Goal: Task Accomplishment & Management: Manage account settings

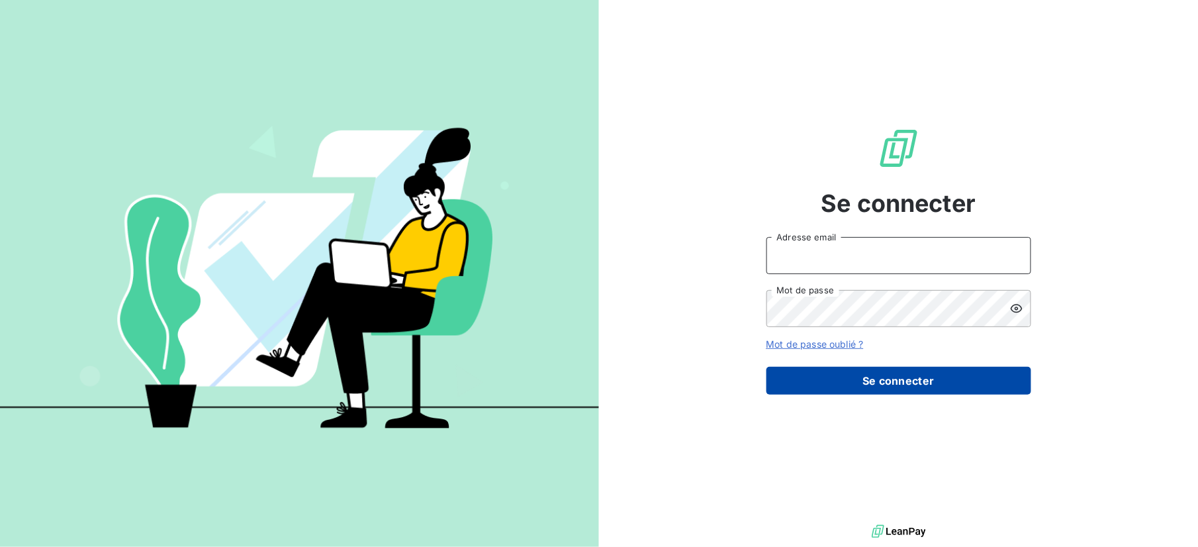
type input "[EMAIL_ADDRESS][DOMAIN_NAME]"
click at [872, 373] on button "Se connecter" at bounding box center [899, 381] width 265 height 28
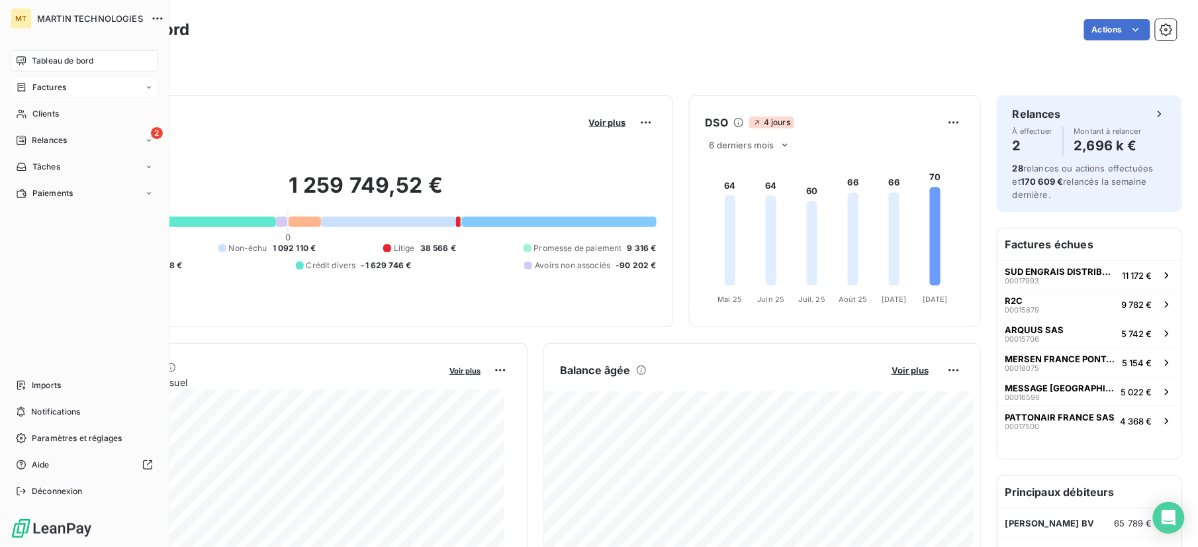
click at [66, 93] on div "Factures" at bounding box center [85, 87] width 148 height 21
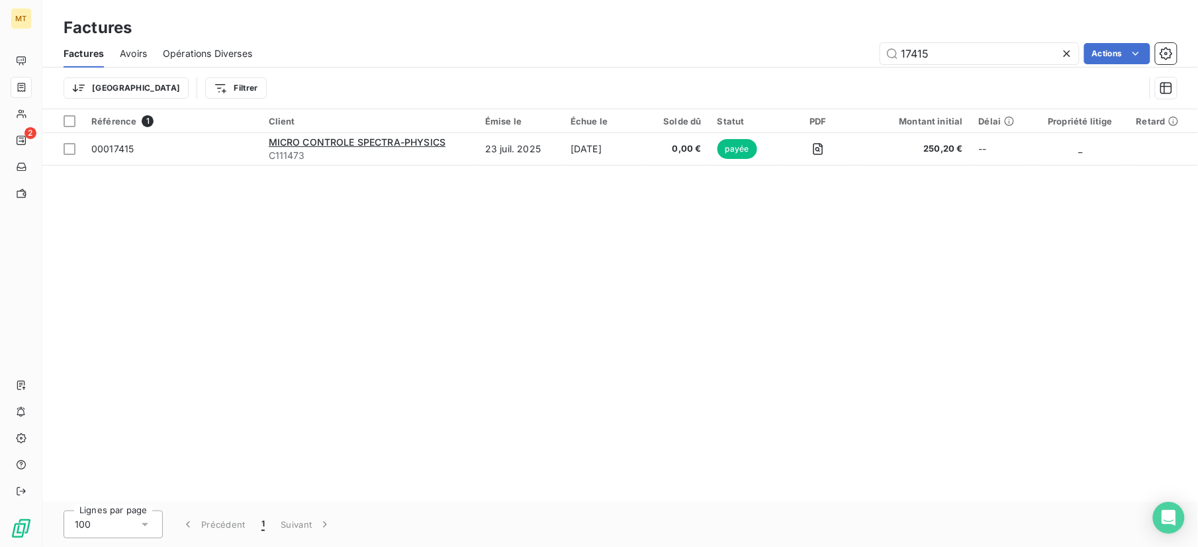
click at [1065, 56] on icon at bounding box center [1067, 53] width 7 height 7
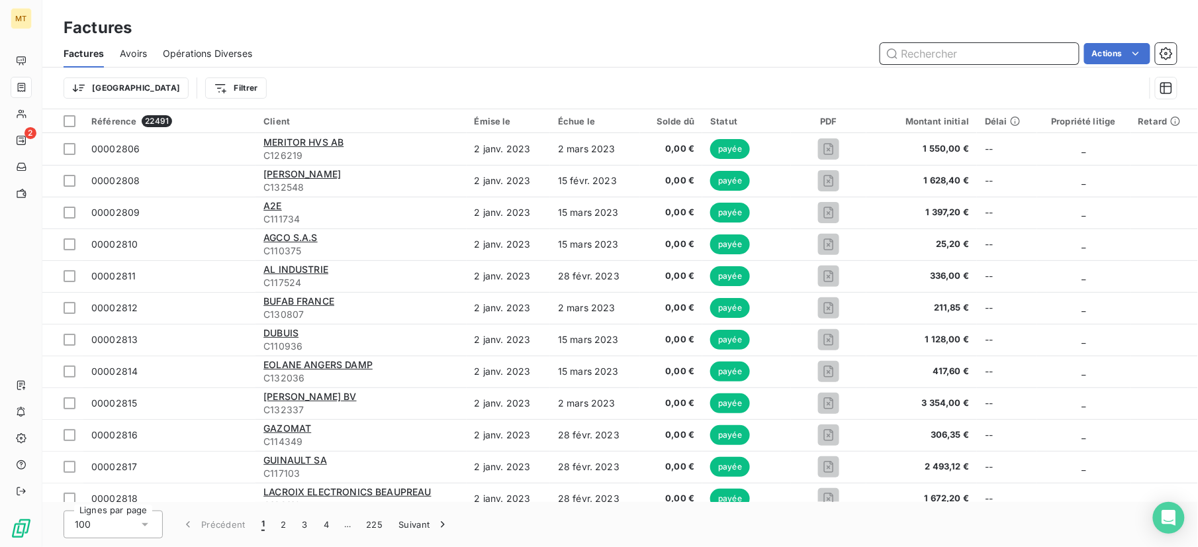
click at [1024, 60] on input "text" at bounding box center [980, 53] width 199 height 21
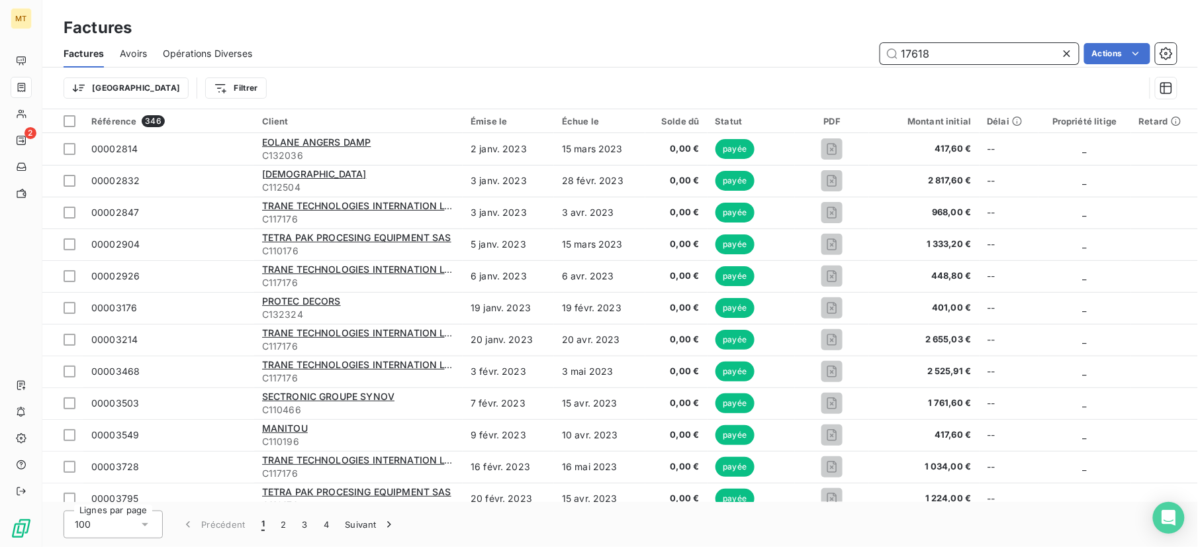
type input "17618"
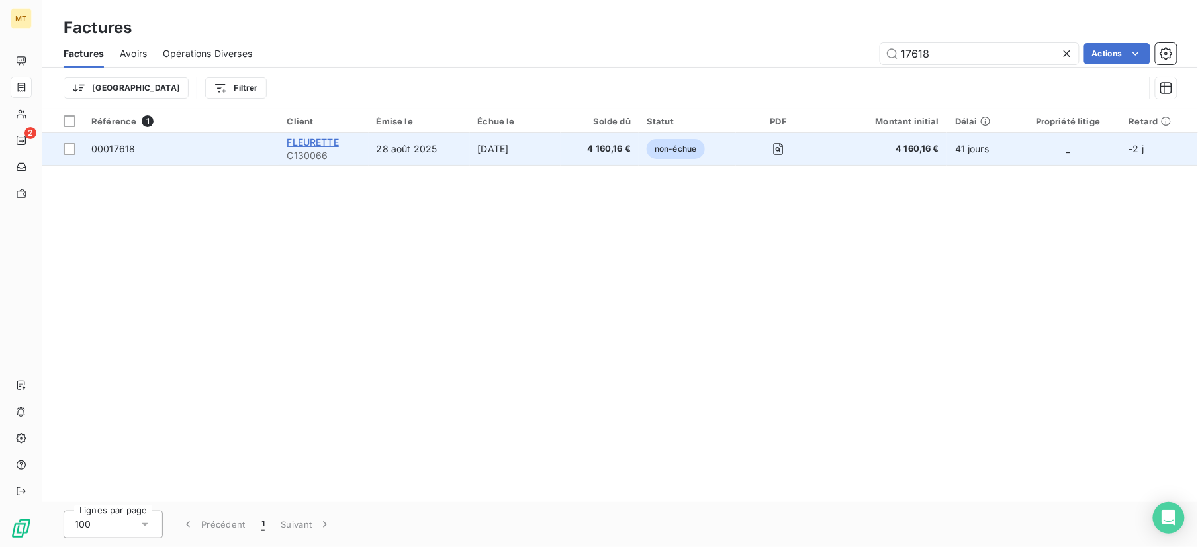
click at [321, 141] on span "FLEURETTE" at bounding box center [313, 141] width 52 height 11
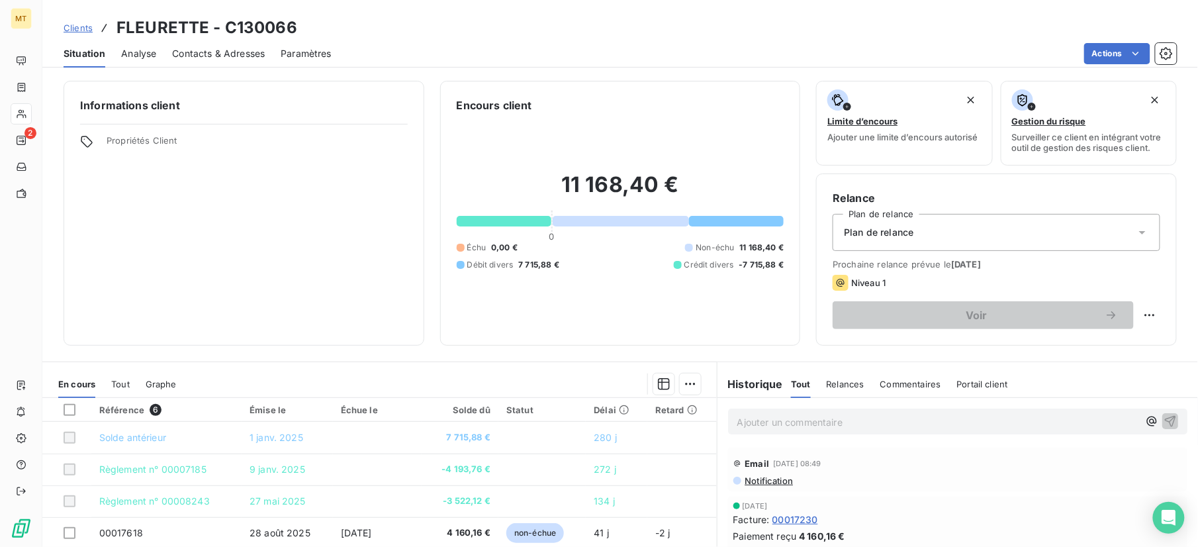
scroll to position [146, 0]
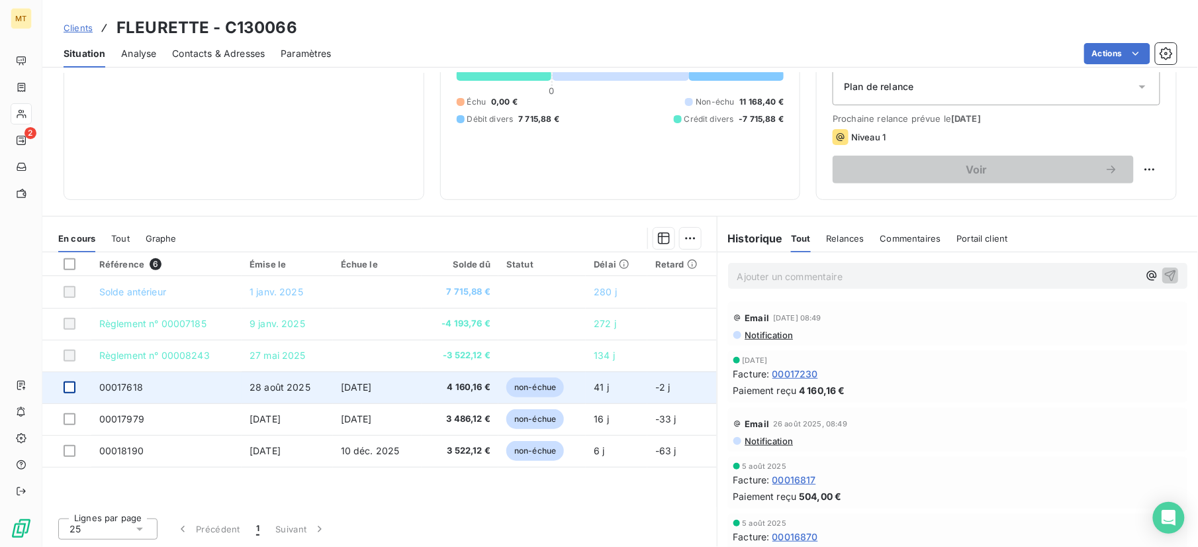
click at [70, 390] on div at bounding box center [70, 387] width 12 height 12
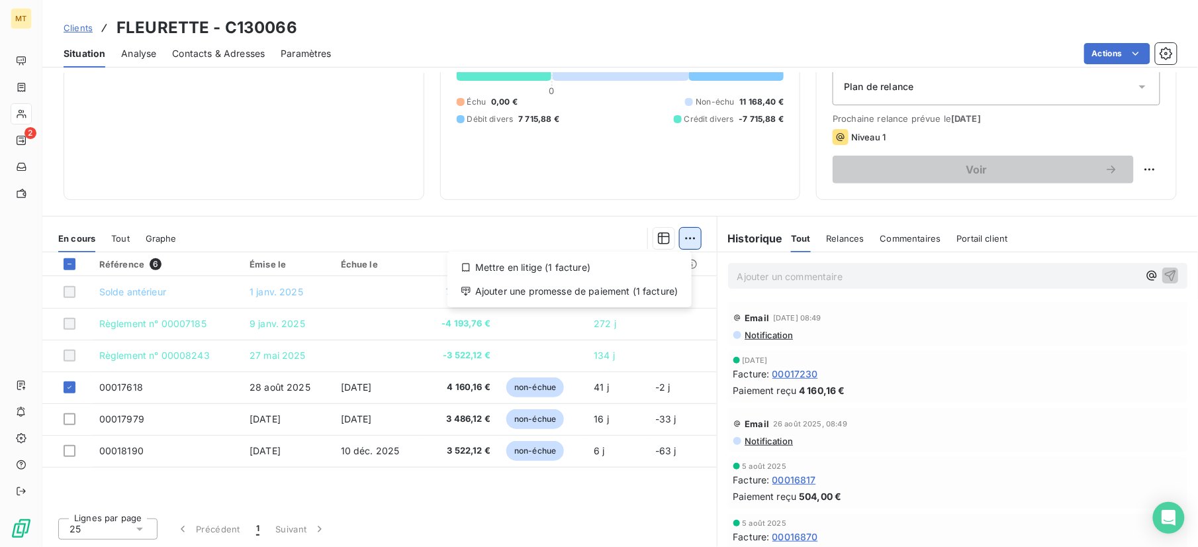
click at [686, 237] on html "MT 2 Clients FLEURETTE - C130066 Situation Analyse Contacts & Adresses Paramètr…" at bounding box center [599, 273] width 1198 height 547
click at [657, 289] on div "Ajouter une promesse de paiement (1 facture)" at bounding box center [570, 291] width 234 height 21
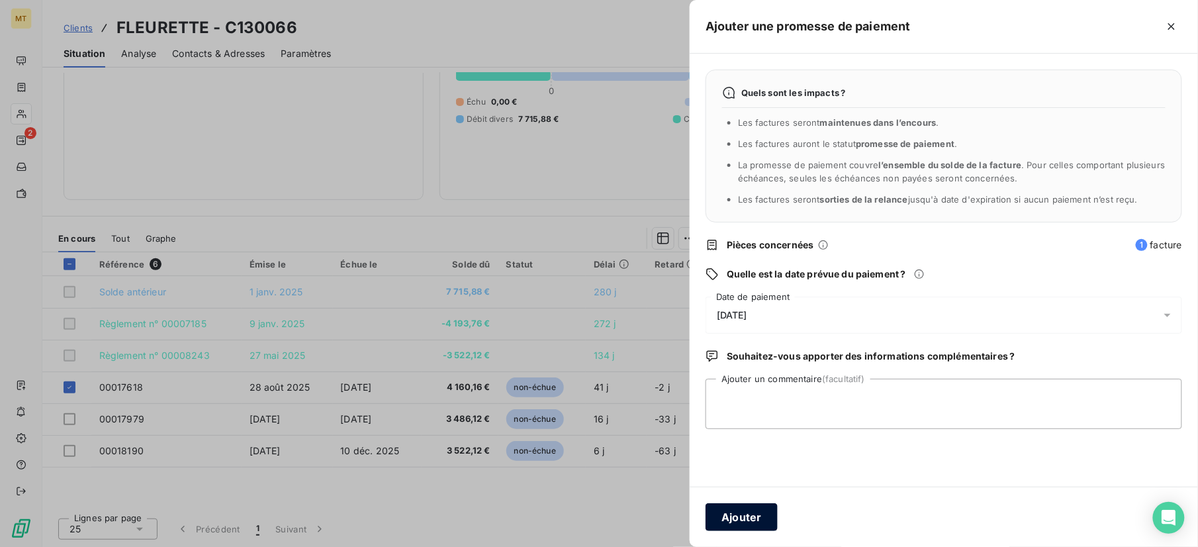
click at [753, 526] on button "Ajouter" at bounding box center [742, 517] width 72 height 28
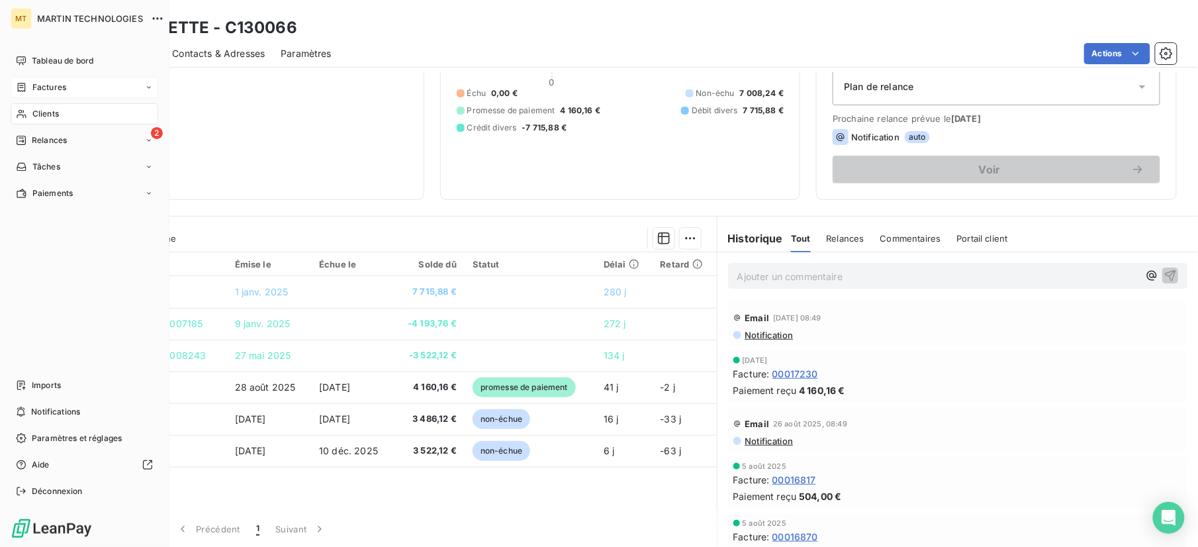
click at [59, 85] on span "Factures" at bounding box center [49, 87] width 34 height 12
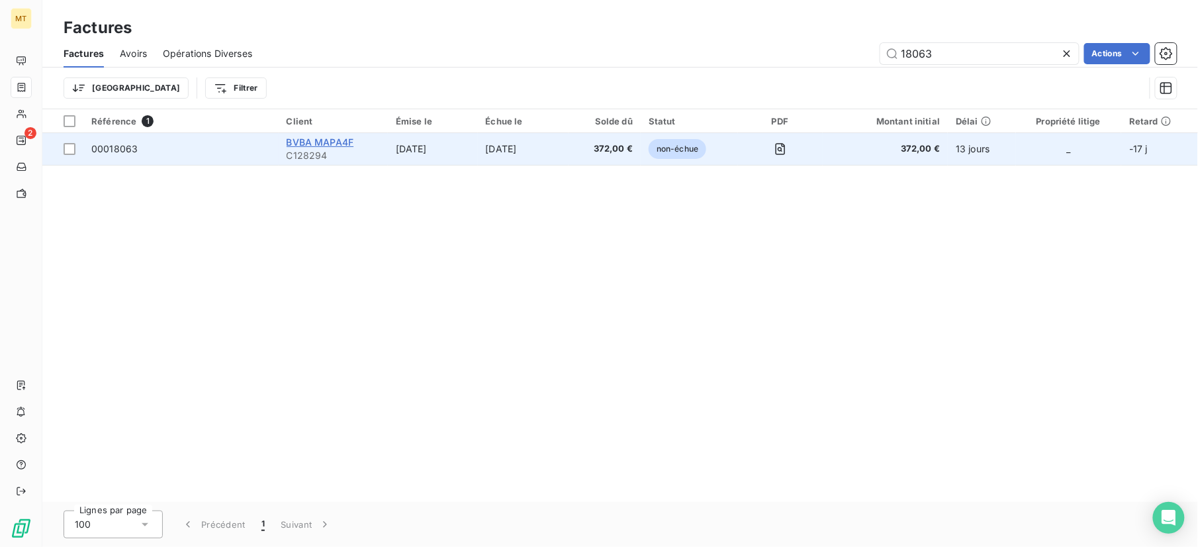
type input "18063"
click at [321, 141] on span "BVBA MAPA4F" at bounding box center [321, 141] width 68 height 11
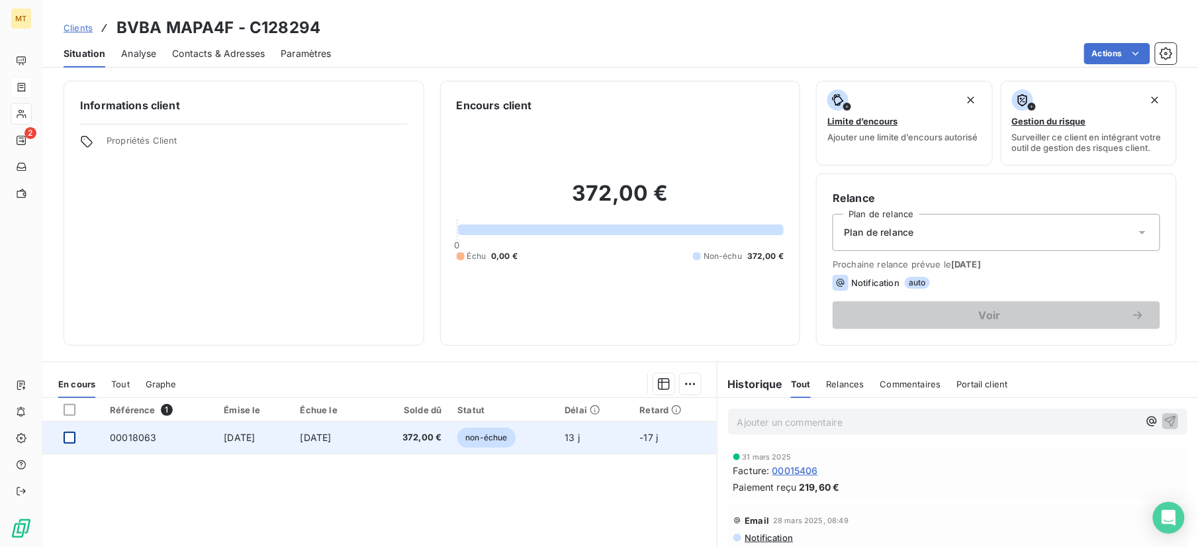
click at [67, 440] on div at bounding box center [70, 438] width 12 height 12
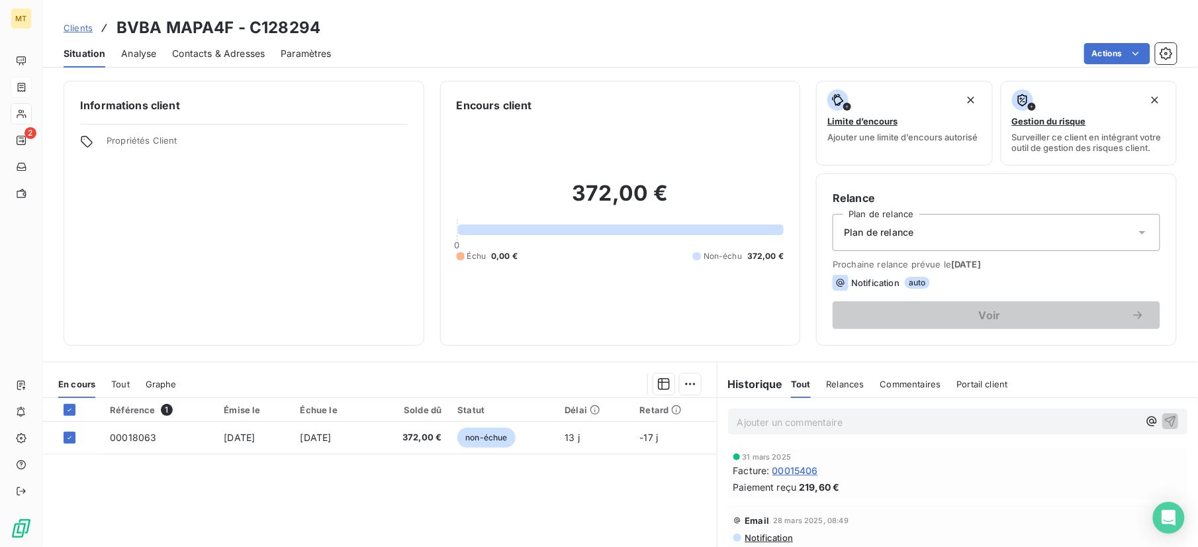
click at [674, 376] on html "MT 2 Clients BVBA MAPA4F - C128294 Situation Analyse Contacts & Adresses Paramè…" at bounding box center [599, 273] width 1198 height 547
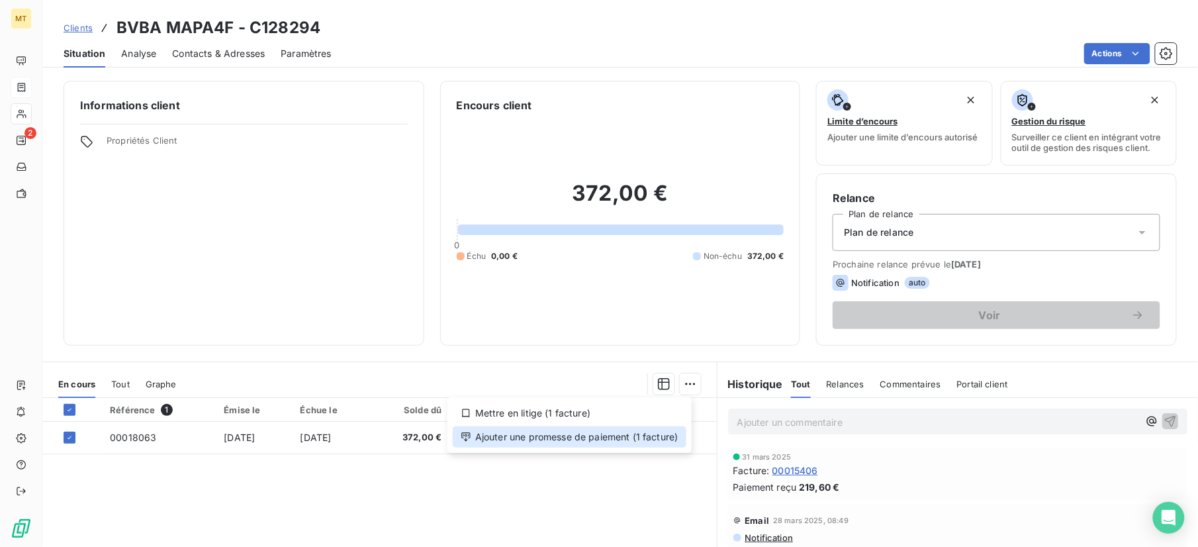
click at [610, 438] on div "Ajouter une promesse de paiement (1 facture)" at bounding box center [570, 436] width 234 height 21
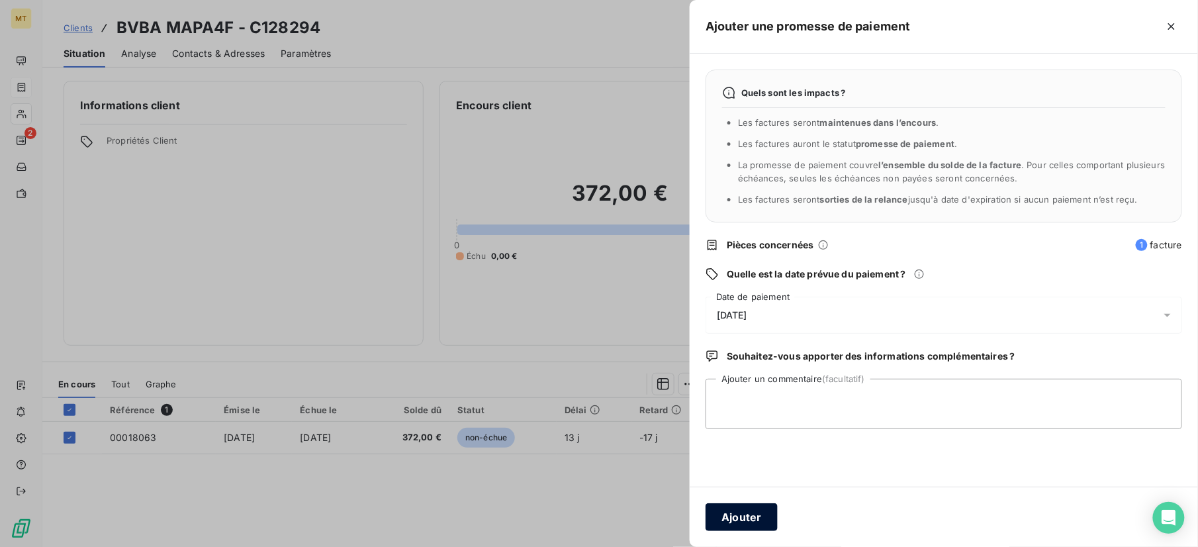
click at [757, 514] on button "Ajouter" at bounding box center [742, 517] width 72 height 28
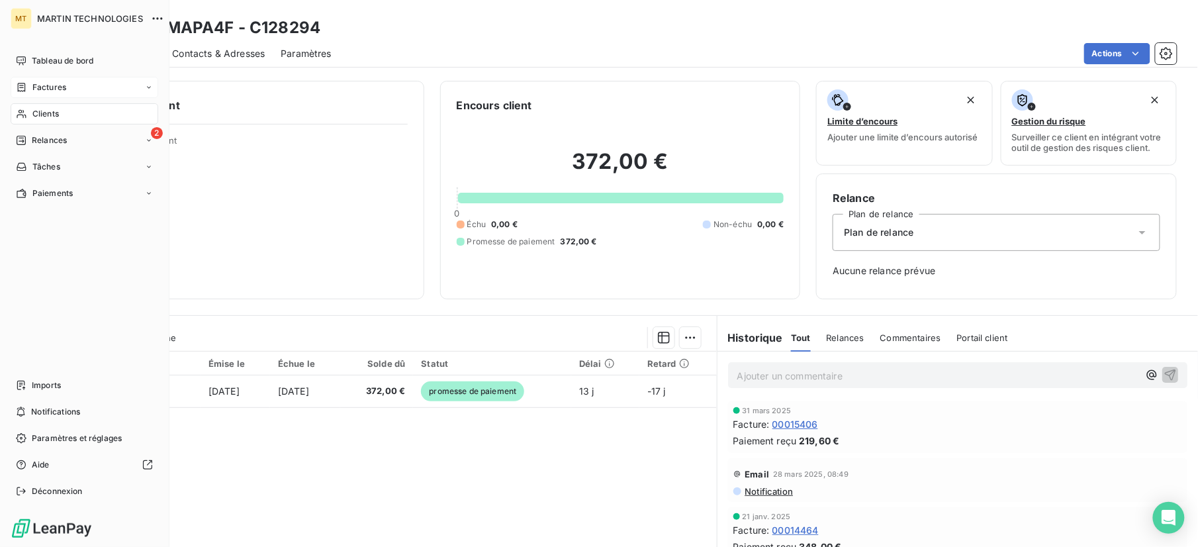
click at [44, 88] on span "Factures" at bounding box center [49, 87] width 34 height 12
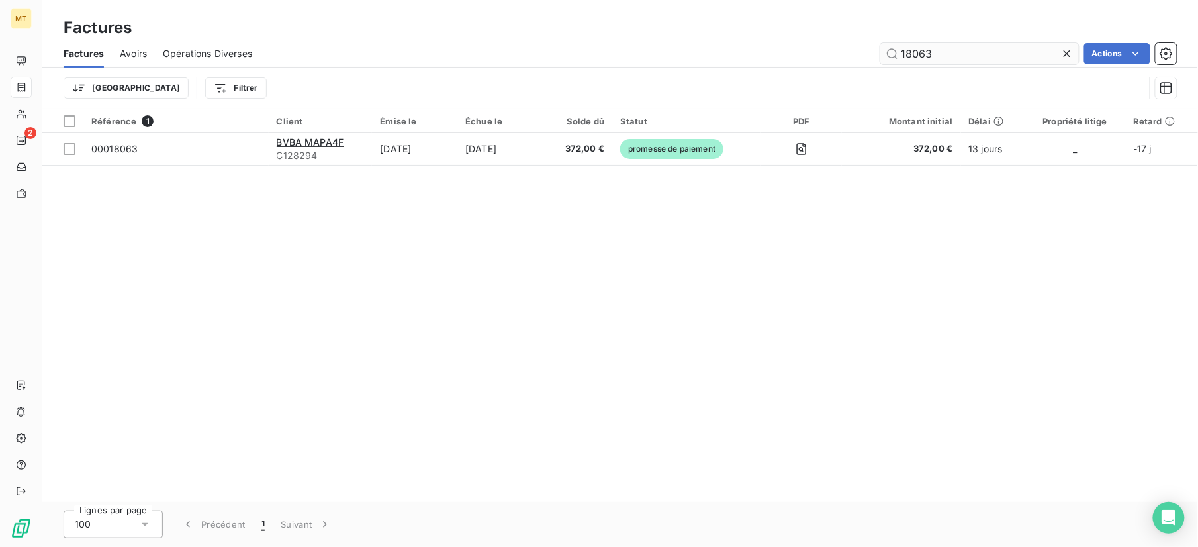
click at [957, 57] on input "18063" at bounding box center [980, 53] width 199 height 21
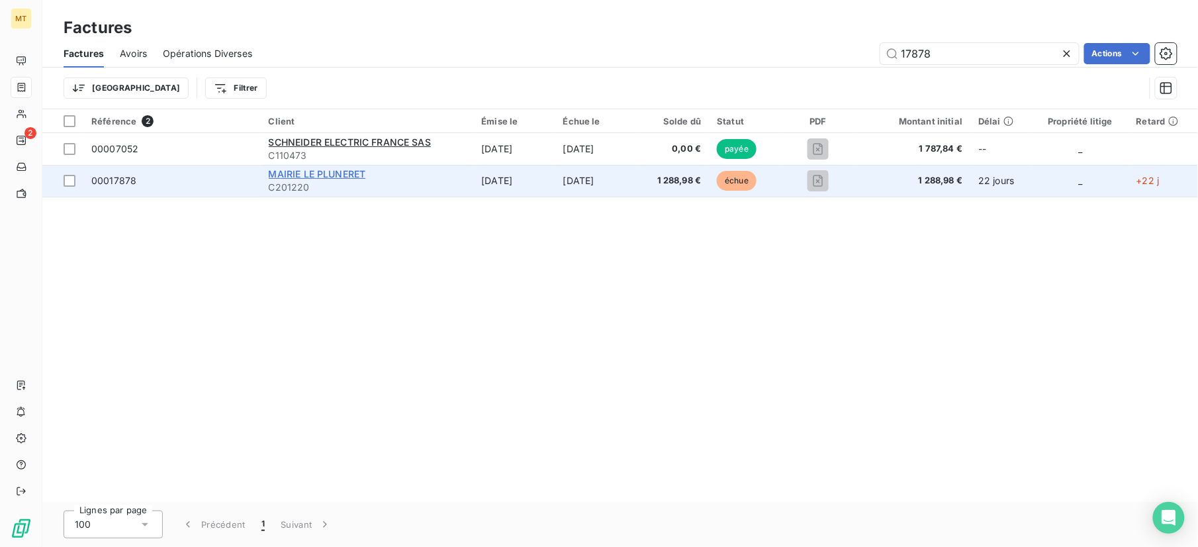
type input "17878"
click at [322, 170] on span "MAIRIE LE PLUNERET" at bounding box center [317, 173] width 97 height 11
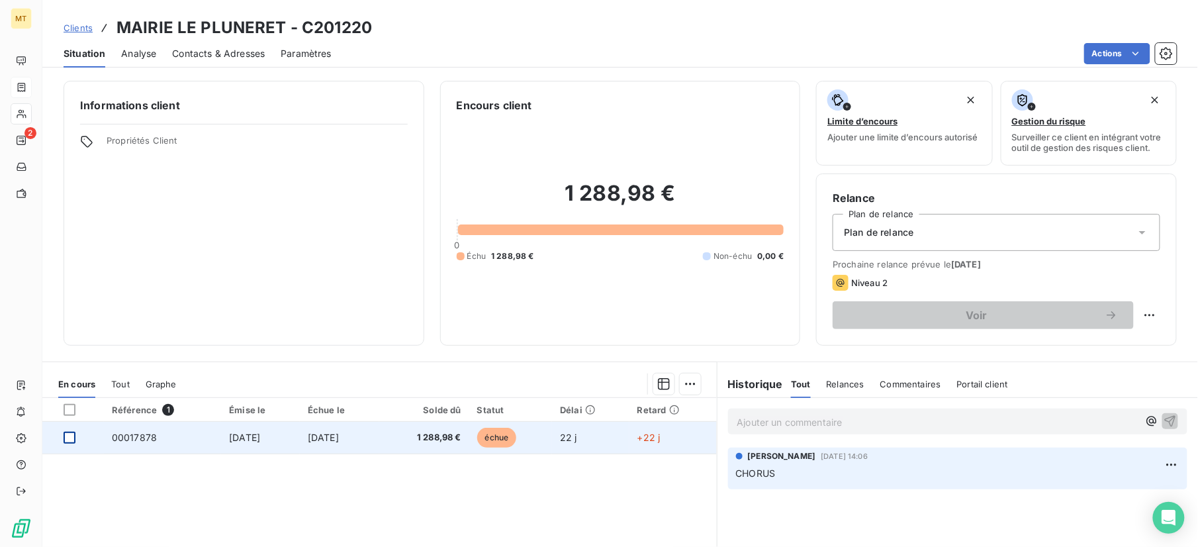
click at [69, 437] on div at bounding box center [70, 438] width 12 height 12
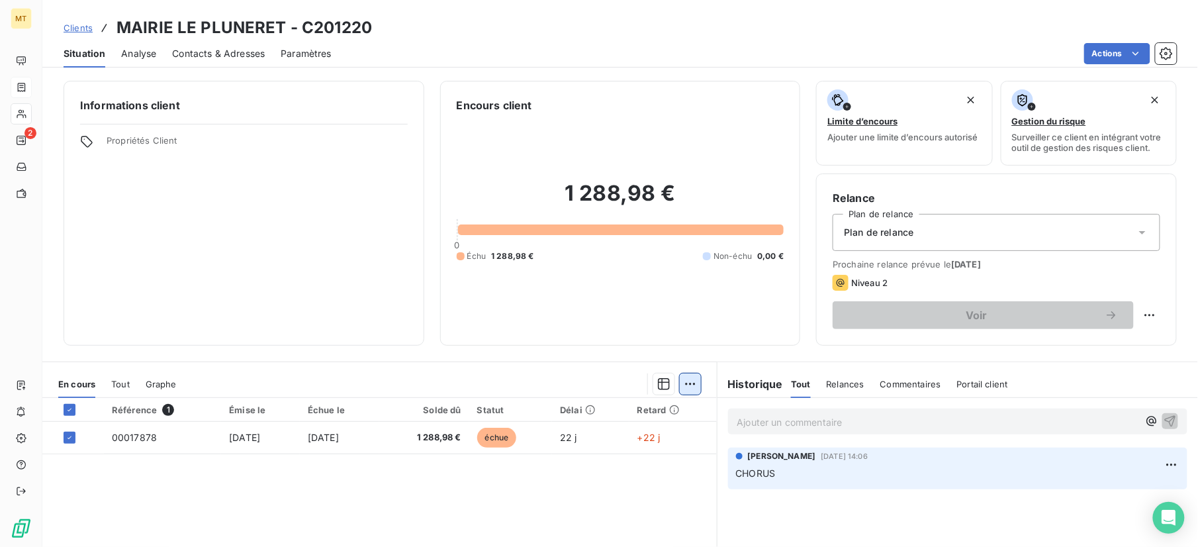
click at [686, 384] on html "MT 2 Clients MAIRIE LE PLUNERET - C201220 Situation Analyse Contacts & Adresses…" at bounding box center [599, 273] width 1198 height 547
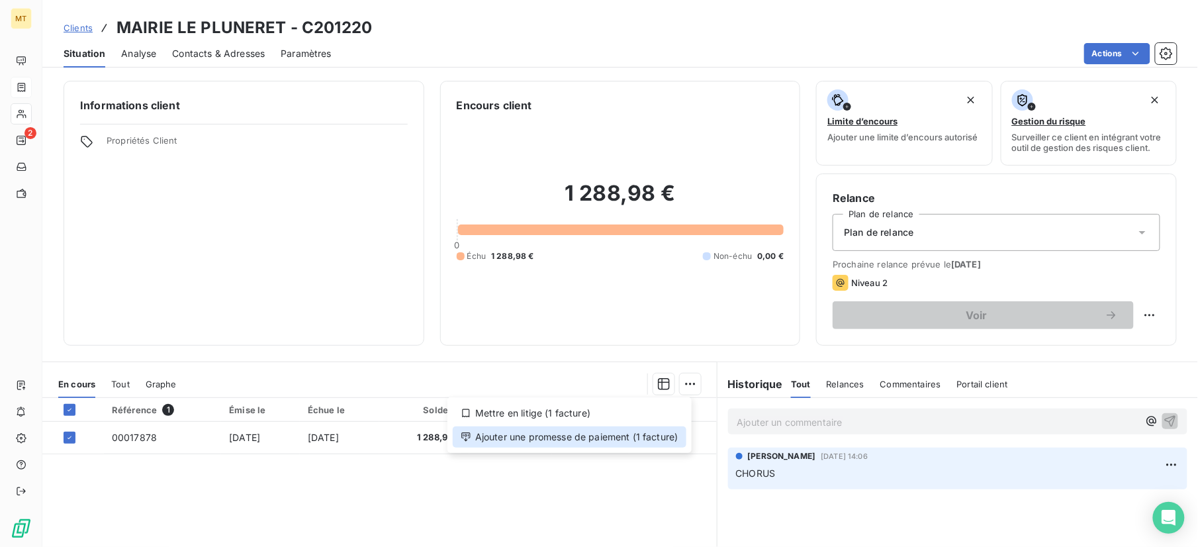
click at [623, 440] on div "Ajouter une promesse de paiement (1 facture)" at bounding box center [570, 436] width 234 height 21
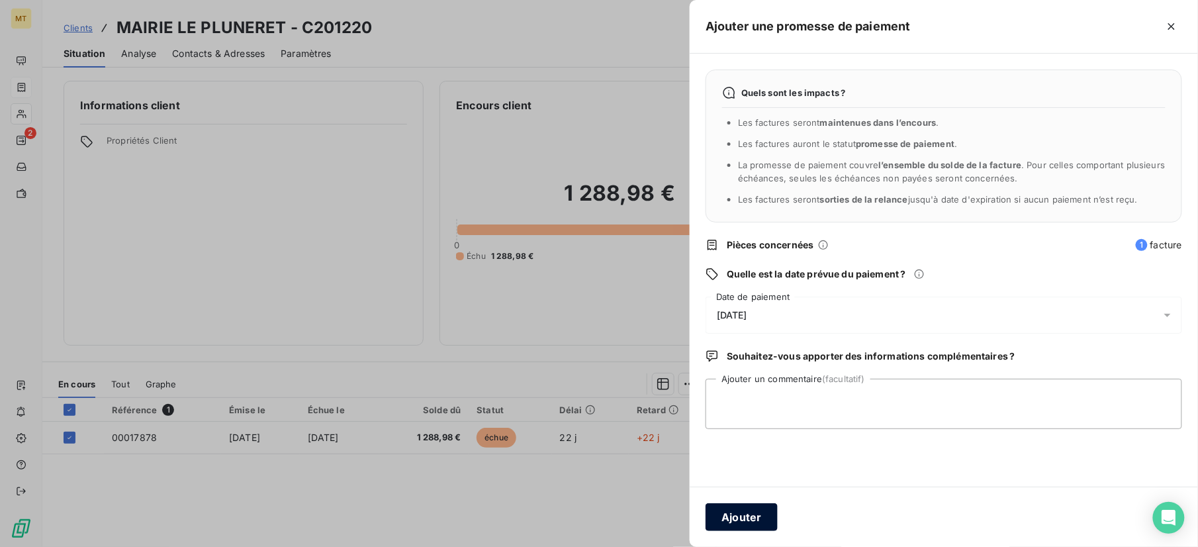
click at [745, 522] on button "Ajouter" at bounding box center [742, 517] width 72 height 28
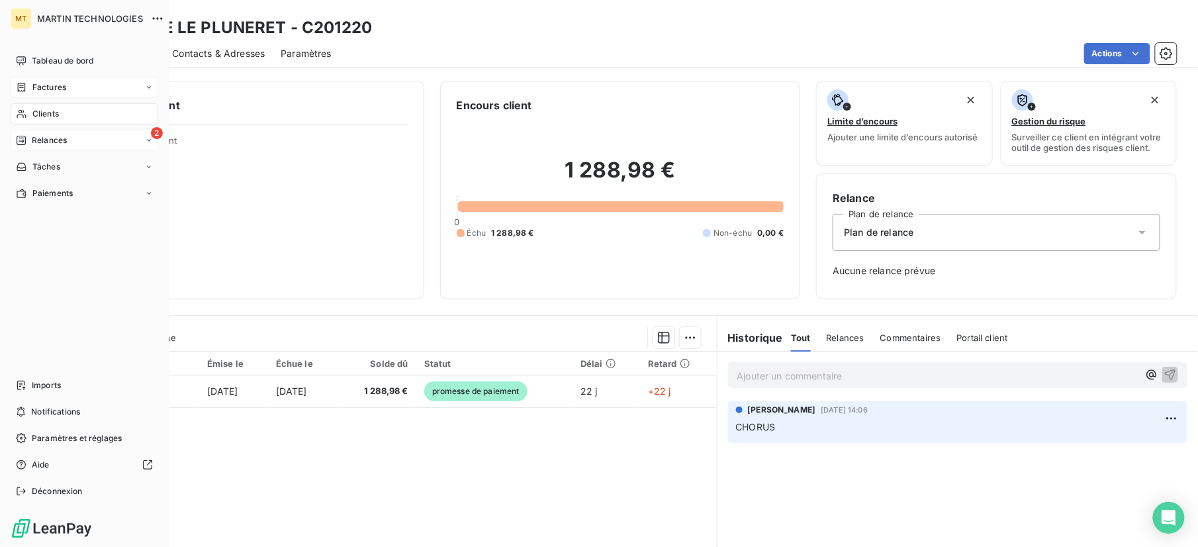
click at [64, 139] on span "Relances" at bounding box center [49, 140] width 35 height 12
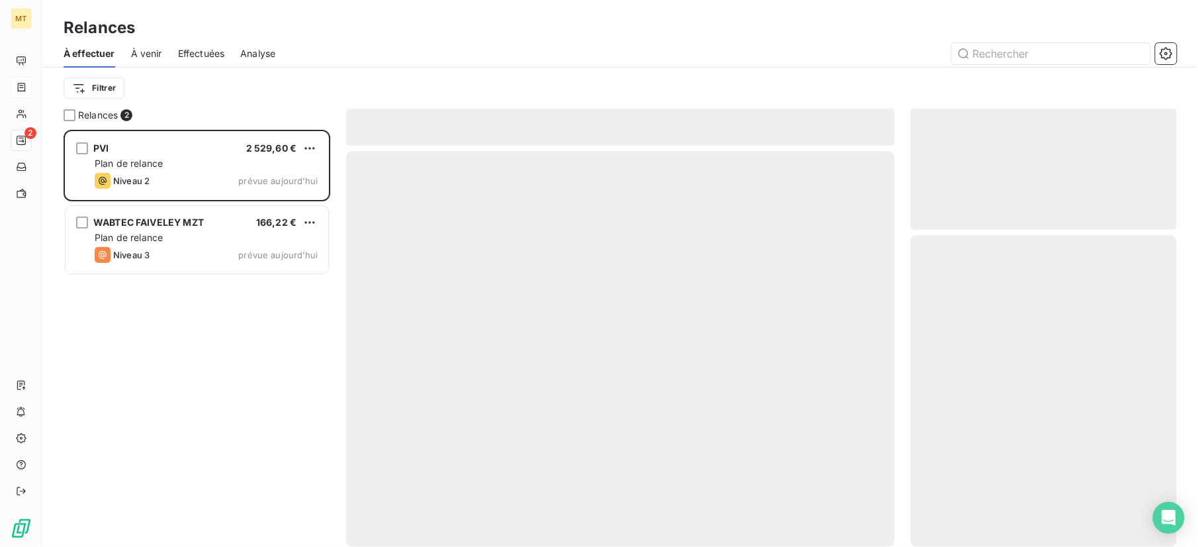
scroll to position [404, 253]
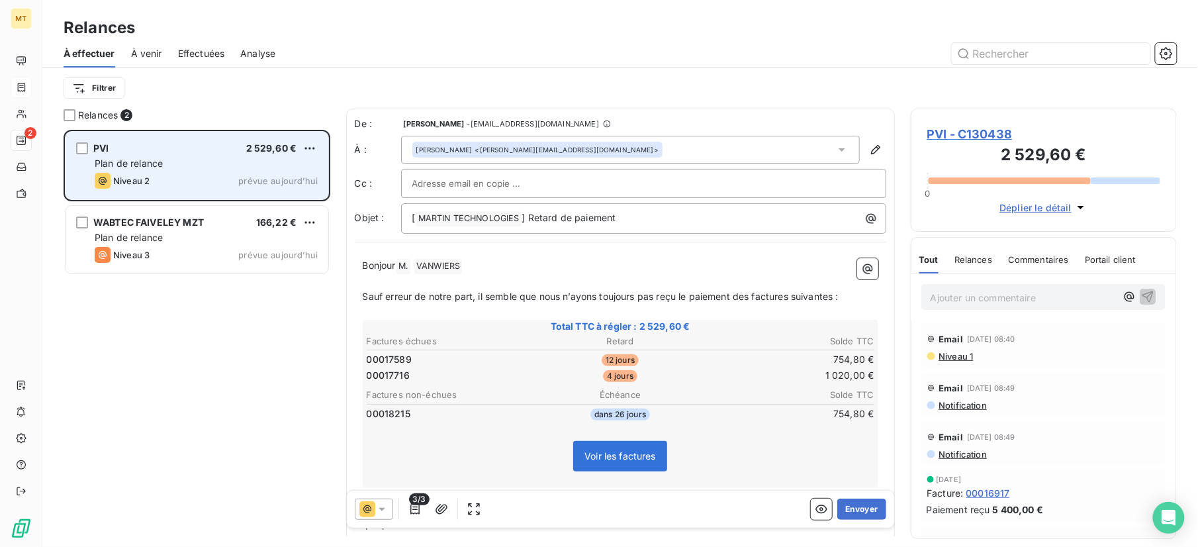
click at [219, 158] on div "Plan de relance" at bounding box center [206, 163] width 223 height 13
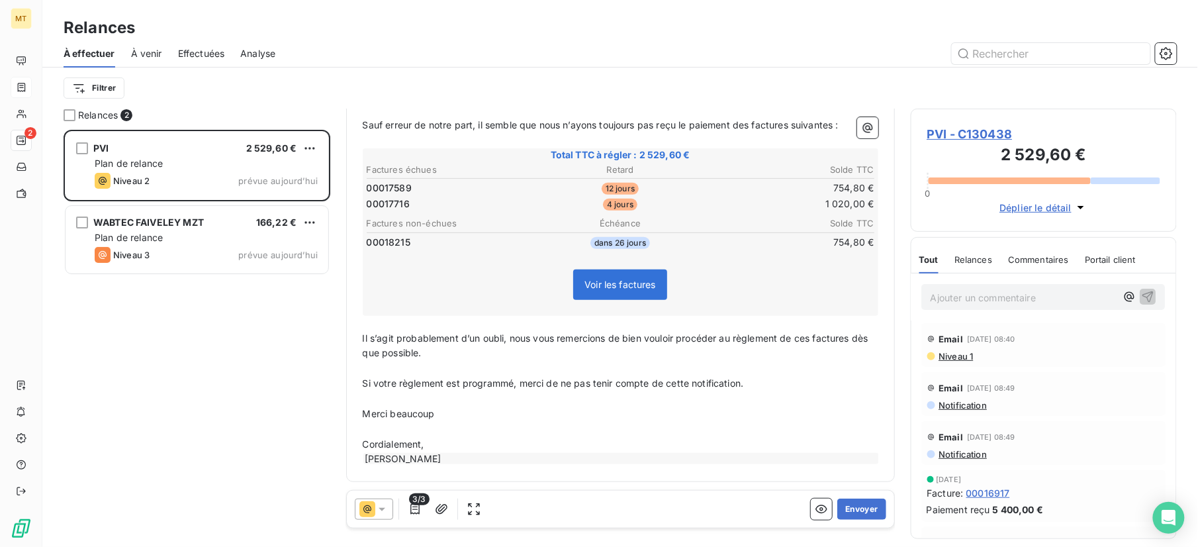
scroll to position [0, 0]
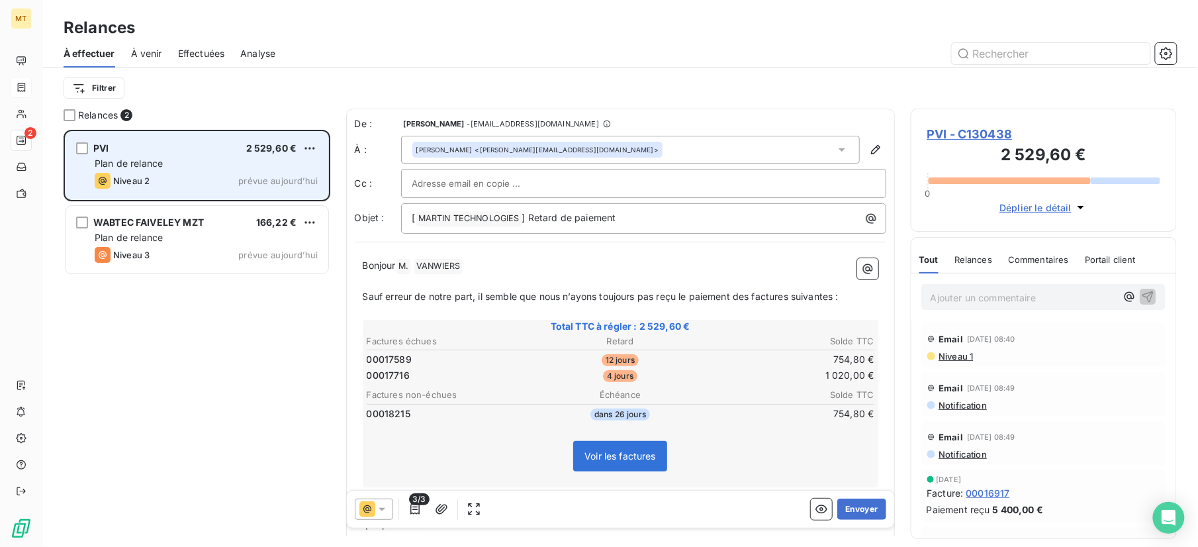
click at [98, 166] on span "Plan de relance" at bounding box center [129, 163] width 68 height 11
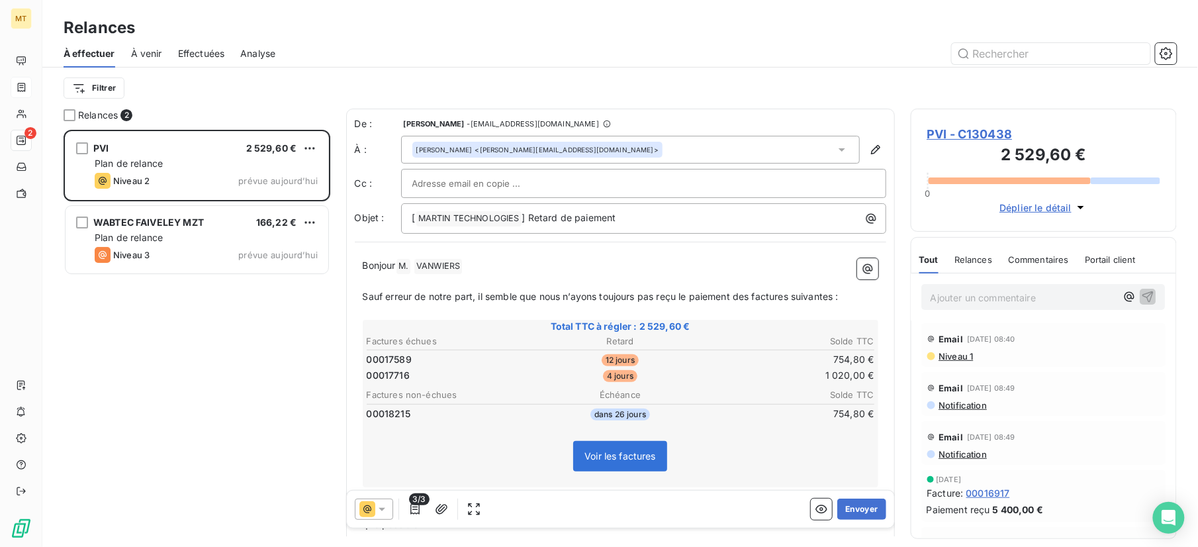
click at [483, 188] on input "text" at bounding box center [484, 183] width 142 height 20
paste input "[PERSON_NAME][EMAIL_ADDRESS][DOMAIN_NAME]"
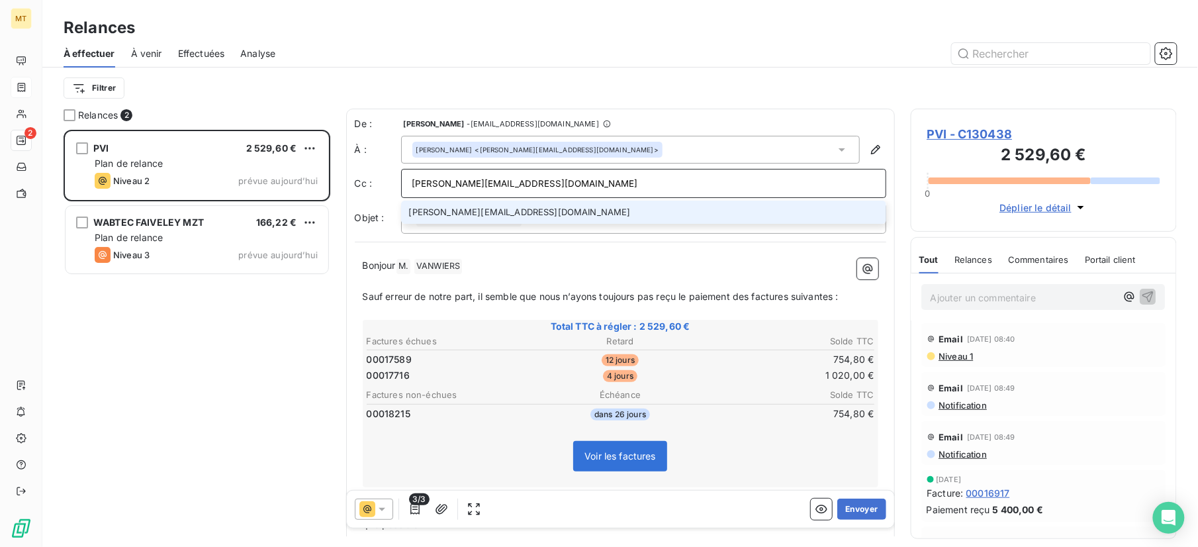
type input "[PERSON_NAME][EMAIL_ADDRESS][DOMAIN_NAME]"
click at [451, 219] on li "[PERSON_NAME][EMAIL_ADDRESS][DOMAIN_NAME]" at bounding box center [643, 212] width 485 height 23
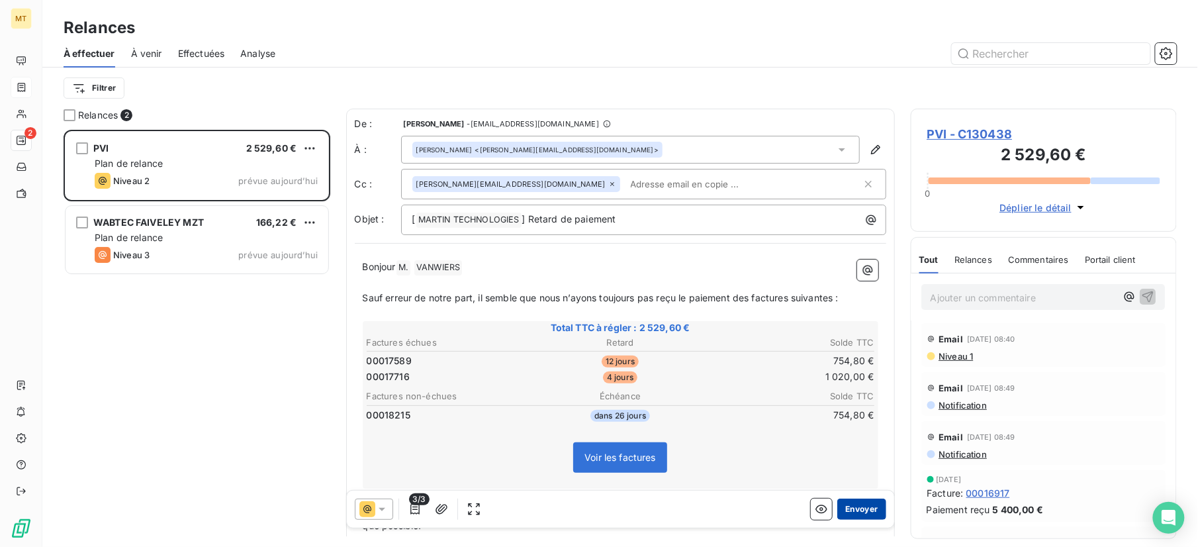
click at [838, 507] on button "Envoyer" at bounding box center [862, 509] width 48 height 21
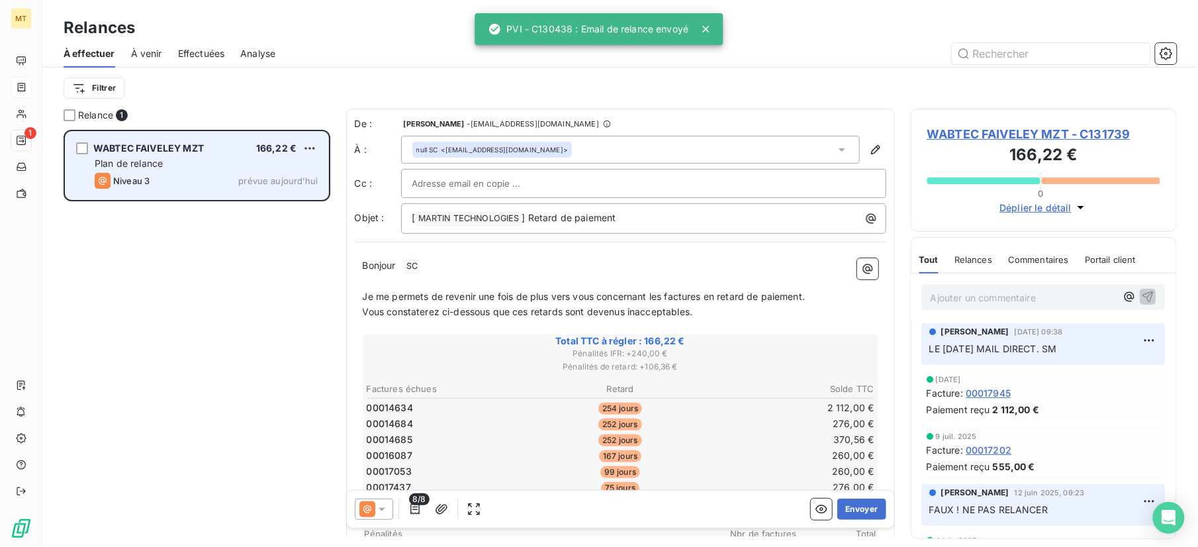
click at [213, 176] on div "Niveau 3 prévue aujourd’hui" at bounding box center [206, 181] width 223 height 16
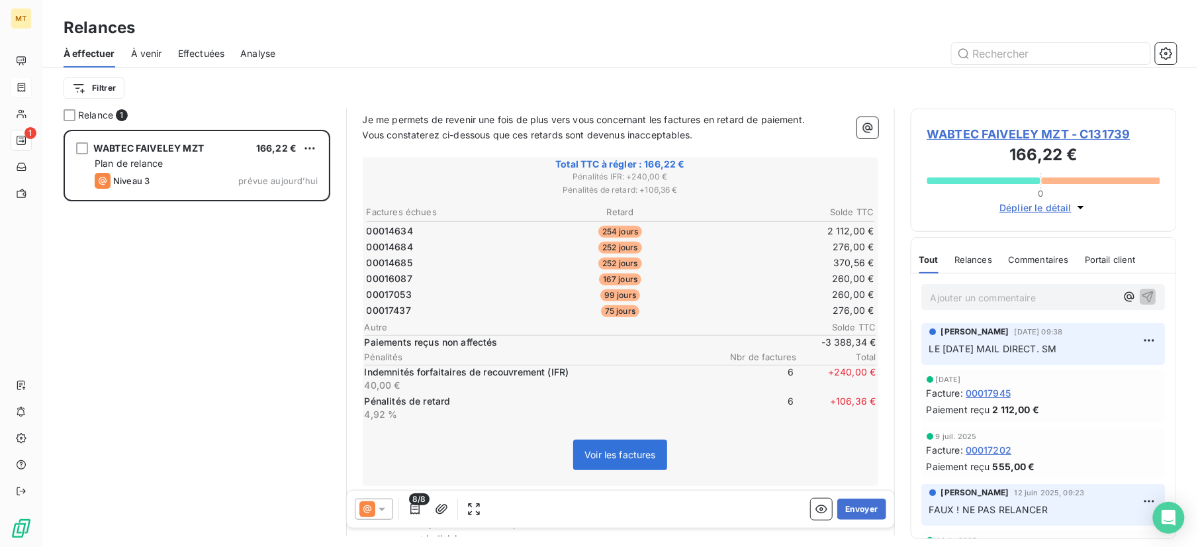
scroll to position [1, 0]
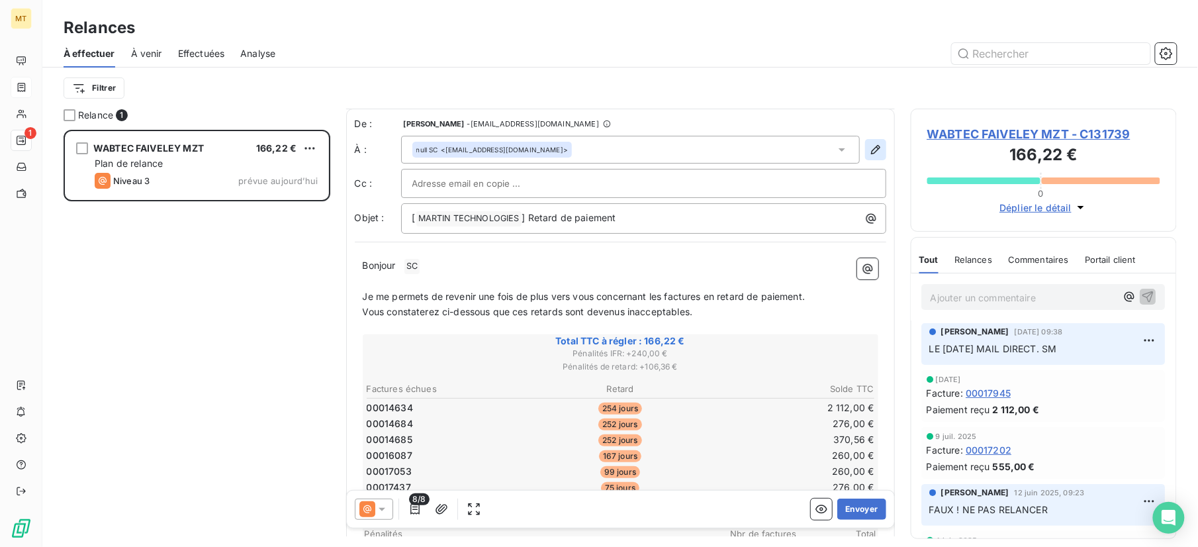
click at [869, 146] on icon "button" at bounding box center [875, 149] width 13 height 13
type input "SC"
type input "[EMAIL_ADDRESS][DOMAIN_NAME]"
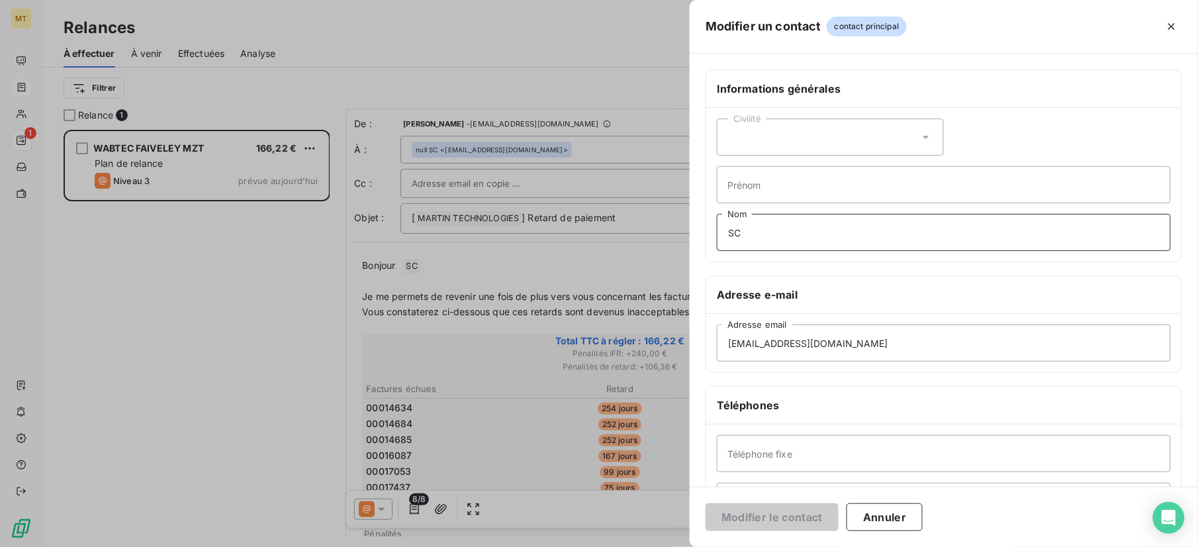
drag, startPoint x: 779, startPoint y: 228, endPoint x: 456, endPoint y: 249, distance: 323.2
click at [456, 546] on div "Modifier un contact contact principal Informations générales Civilité Prénom SC…" at bounding box center [599, 547] width 1198 height 0
drag, startPoint x: 840, startPoint y: 350, endPoint x: 511, endPoint y: 350, distance: 329.1
click at [511, 546] on div "Modifier un contact contact principal Informations générales Civilité Prénom No…" at bounding box center [599, 547] width 1198 height 0
click at [885, 520] on button "Annuler" at bounding box center [885, 517] width 76 height 28
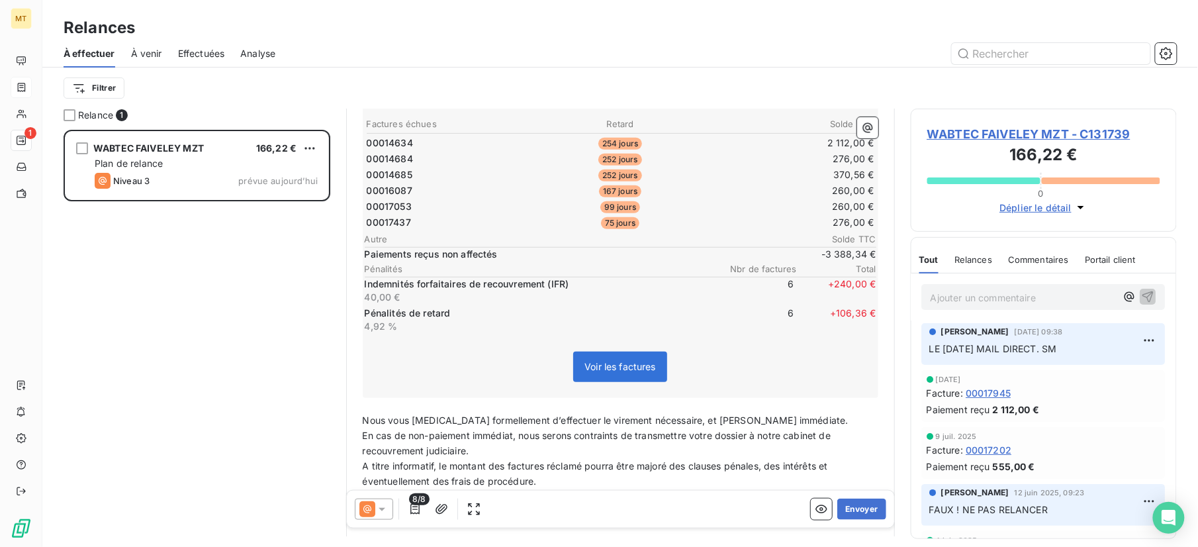
scroll to position [177, 0]
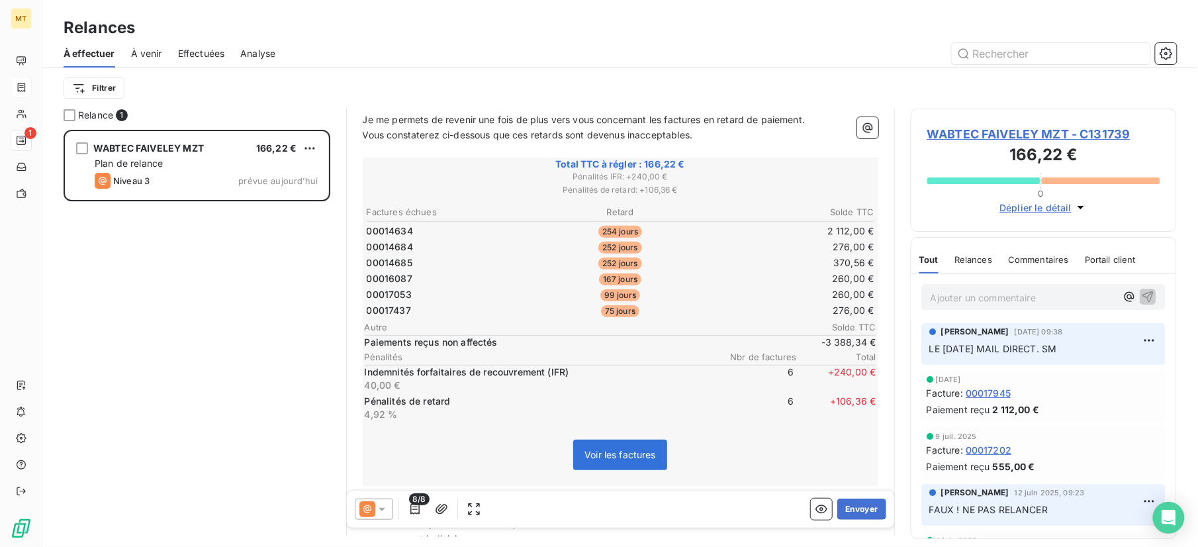
click at [1012, 295] on p "Ajouter un commentaire ﻿" at bounding box center [1025, 297] width 186 height 17
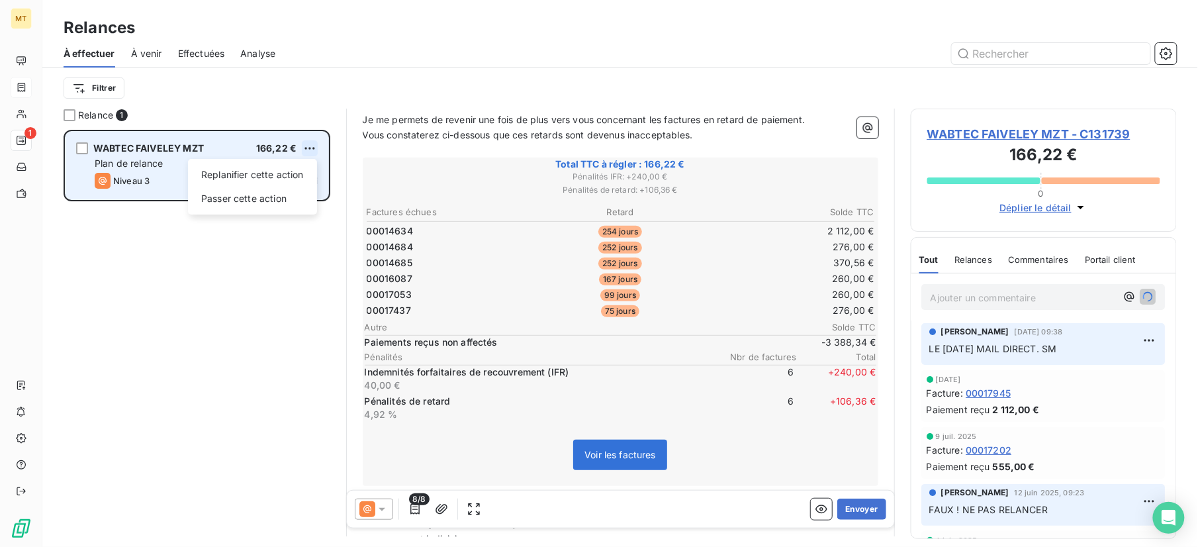
click at [315, 151] on html "MT 1 Relances À effectuer À venir Effectuées Analyse Filtrer Relance 1 WABTEC F…" at bounding box center [599, 273] width 1198 height 547
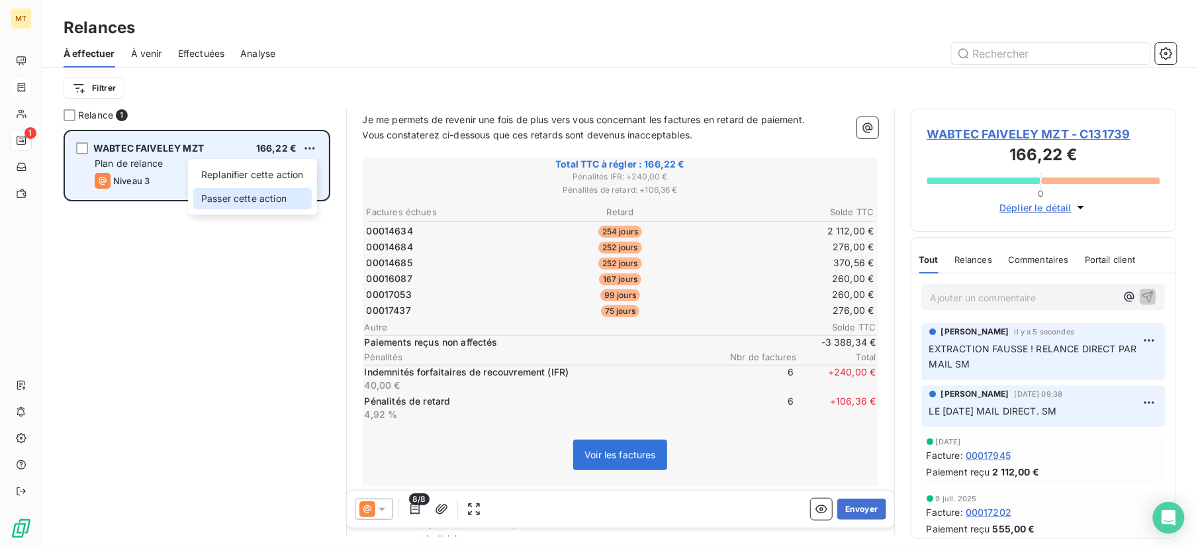
click at [249, 195] on div "Passer cette action" at bounding box center [252, 198] width 119 height 21
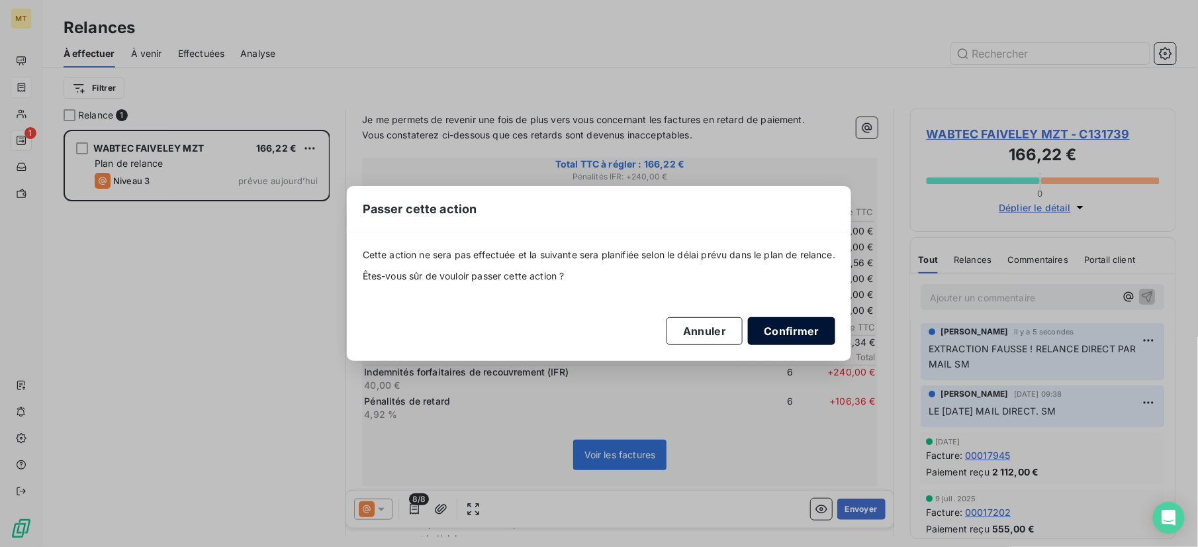
click at [793, 334] on button "Confirmer" at bounding box center [791, 331] width 87 height 28
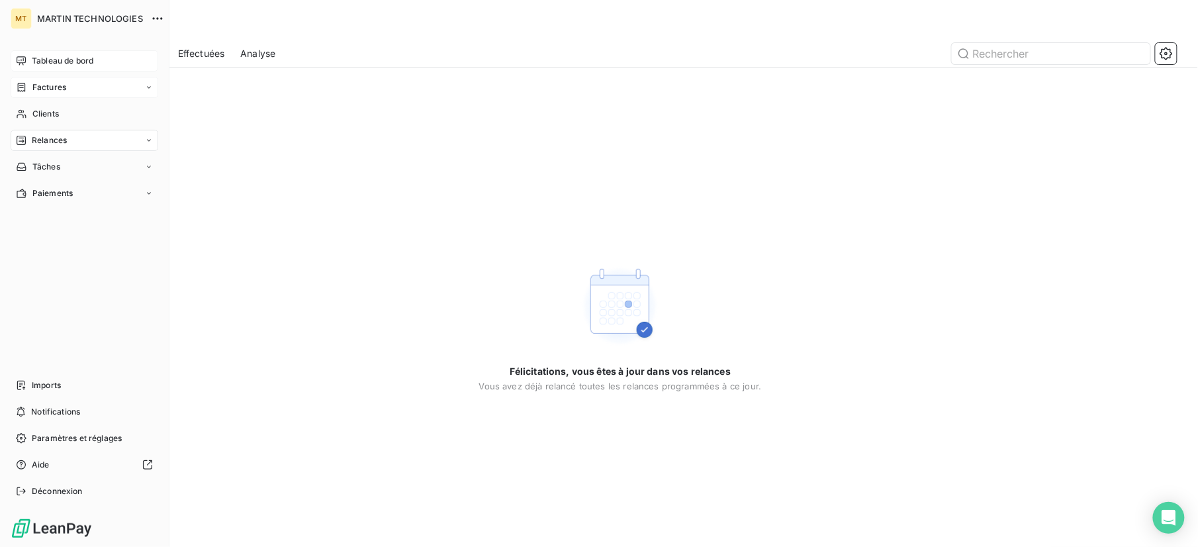
click at [80, 56] on span "Tableau de bord" at bounding box center [63, 61] width 62 height 12
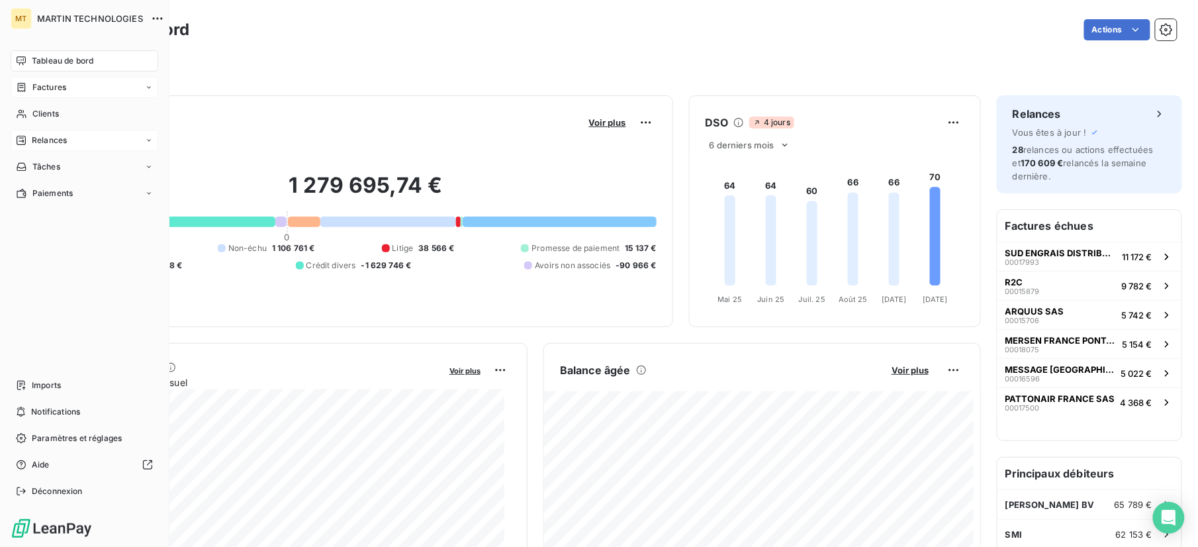
click at [64, 138] on span "Relances" at bounding box center [49, 140] width 35 height 12
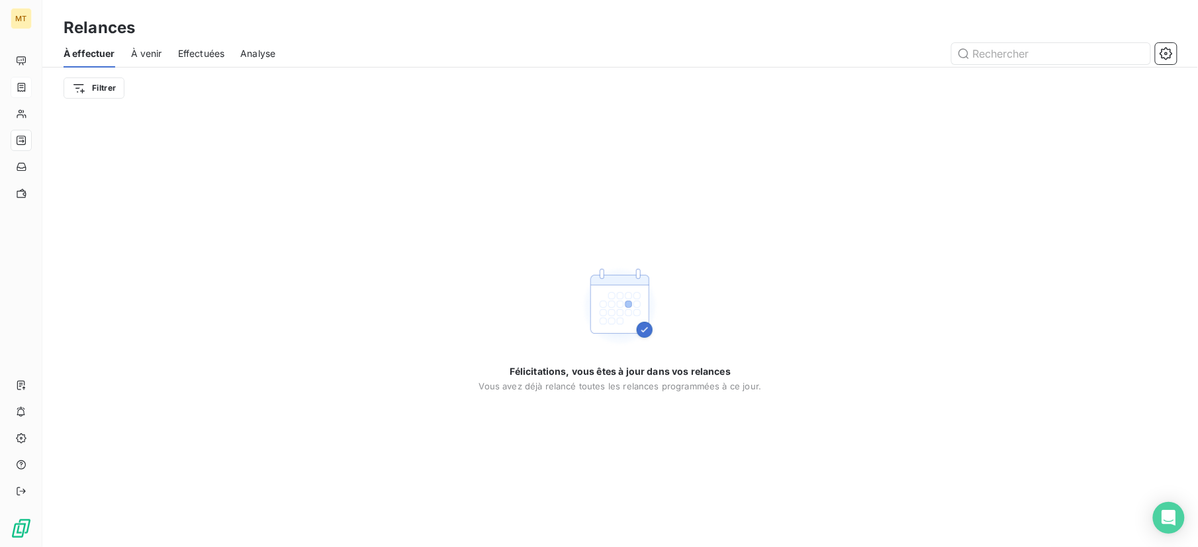
click at [149, 54] on span "À venir" at bounding box center [146, 53] width 31 height 13
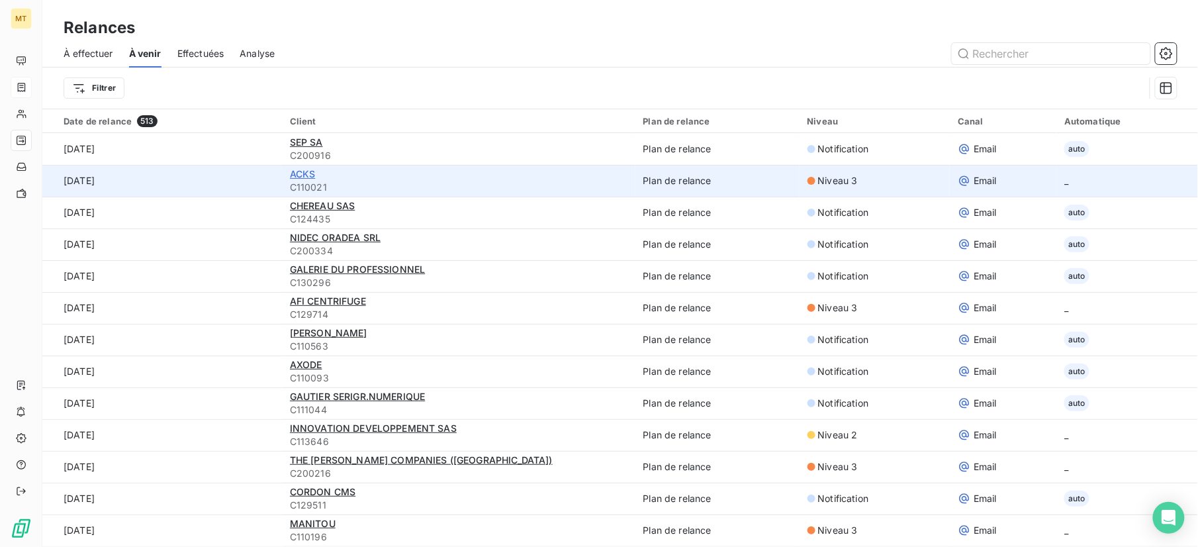
click at [297, 175] on span "ACKS" at bounding box center [303, 173] width 26 height 11
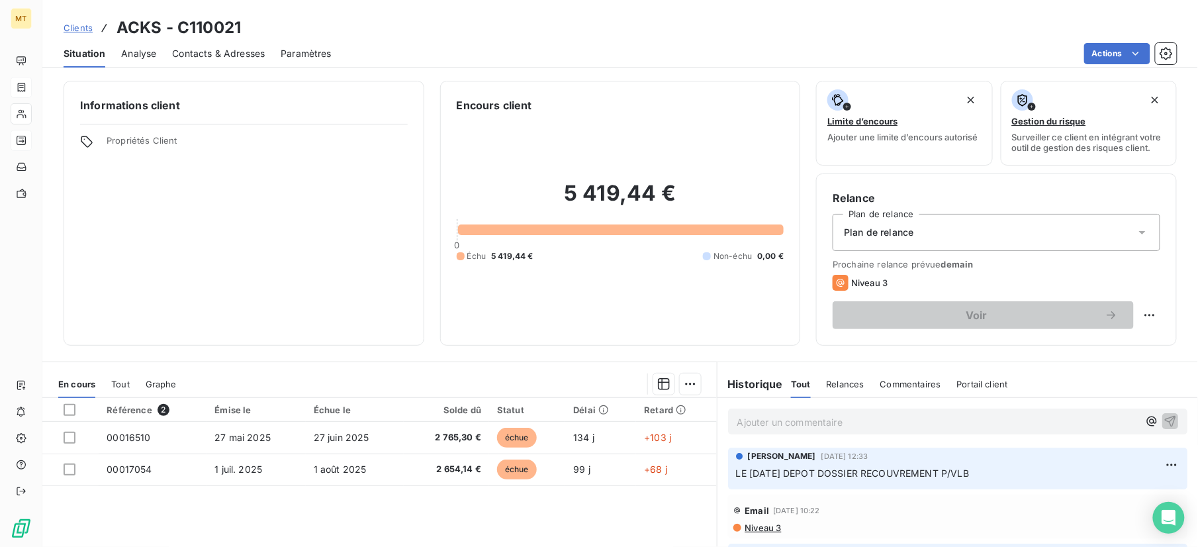
click at [908, 220] on div "Plan de relance" at bounding box center [997, 232] width 328 height 37
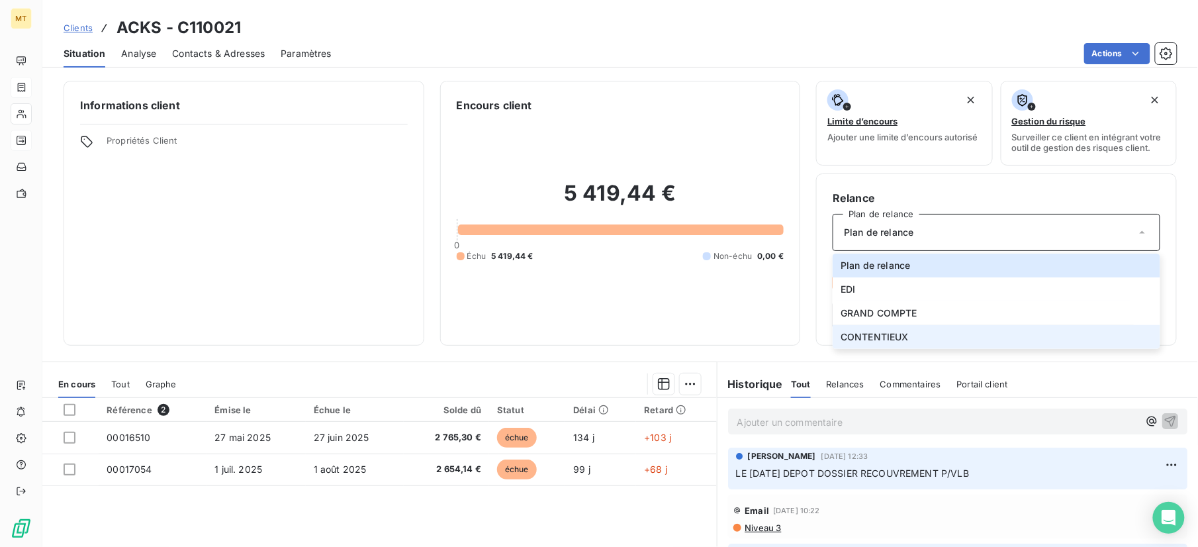
click at [908, 339] on li "CONTENTIEUX" at bounding box center [997, 337] width 328 height 24
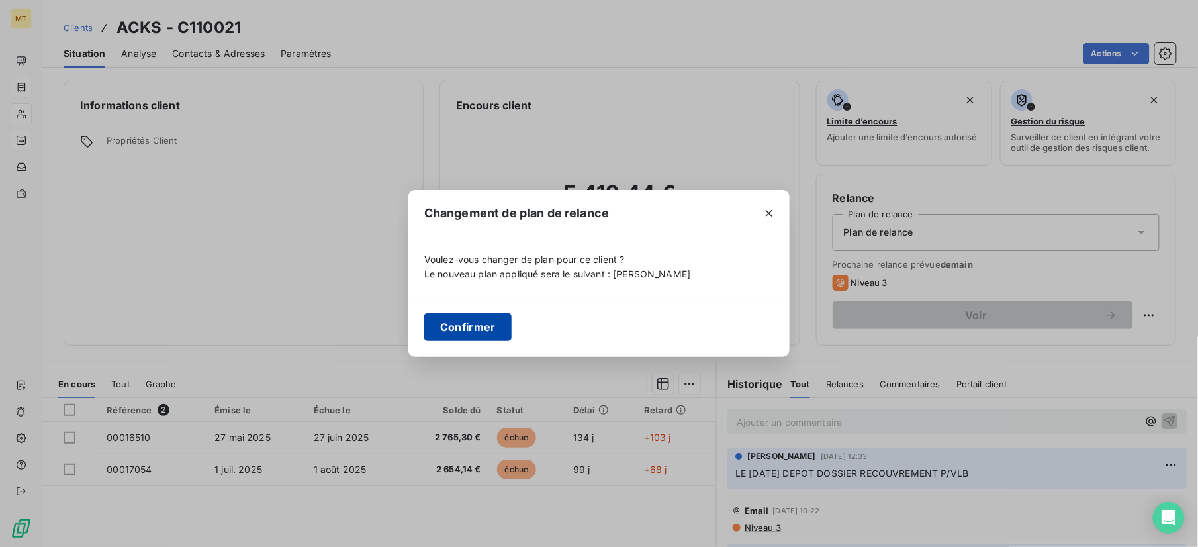
click at [464, 324] on button "Confirmer" at bounding box center [467, 327] width 87 height 28
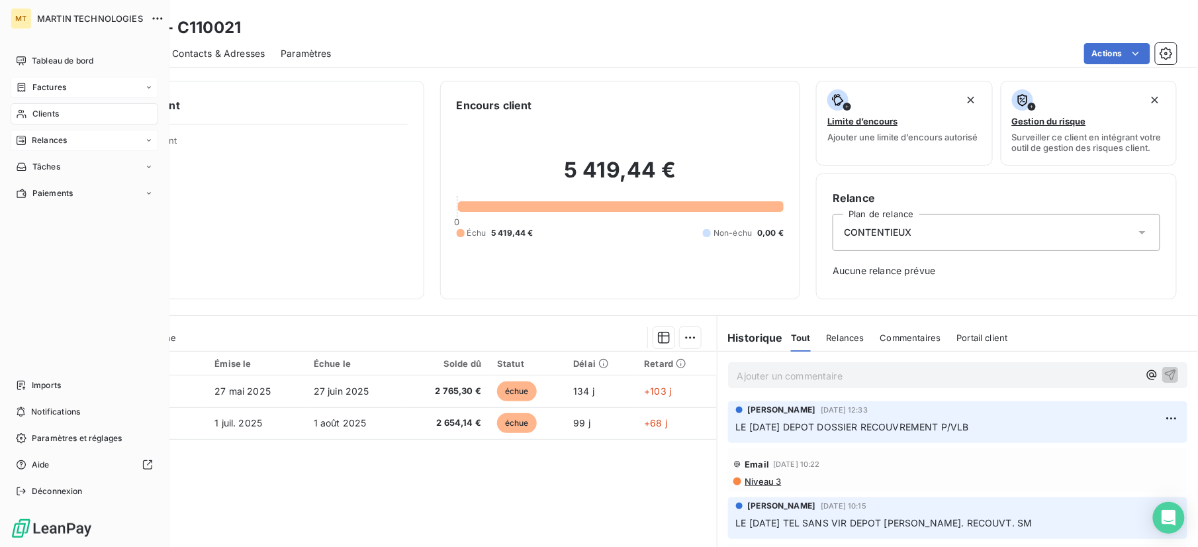
click at [37, 140] on span "Relances" at bounding box center [49, 140] width 35 height 12
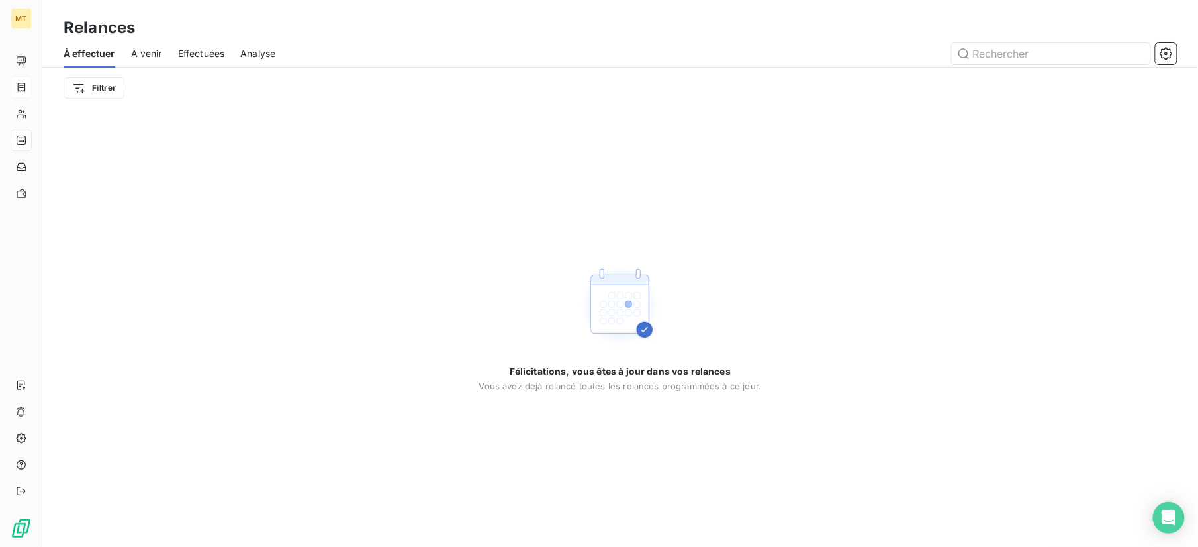
click at [152, 50] on span "À venir" at bounding box center [146, 53] width 31 height 13
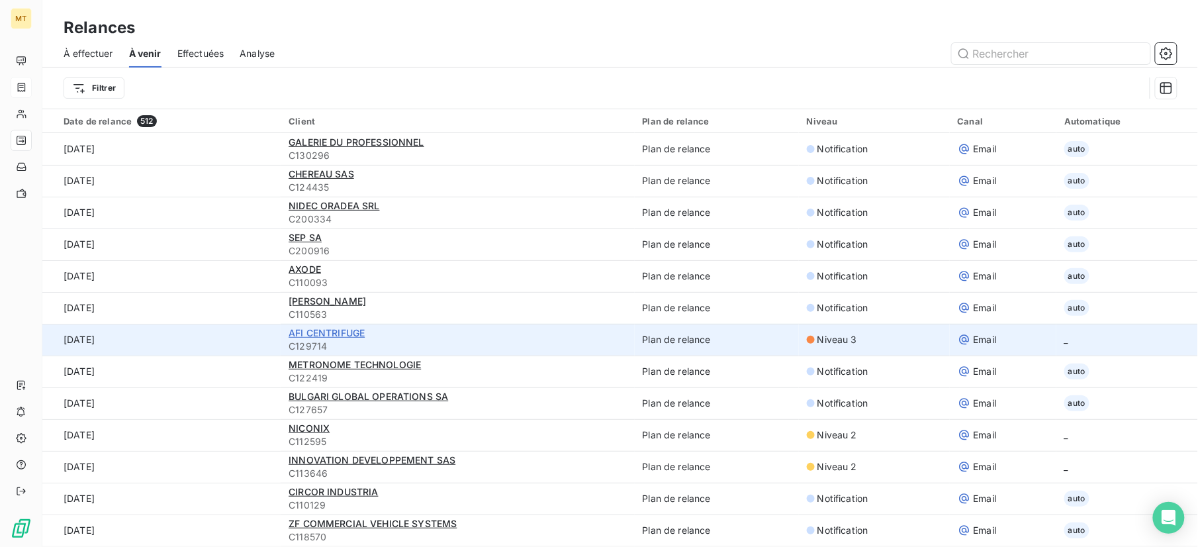
click at [329, 331] on span "AFI CENTRIFUGE" at bounding box center [327, 332] width 76 height 11
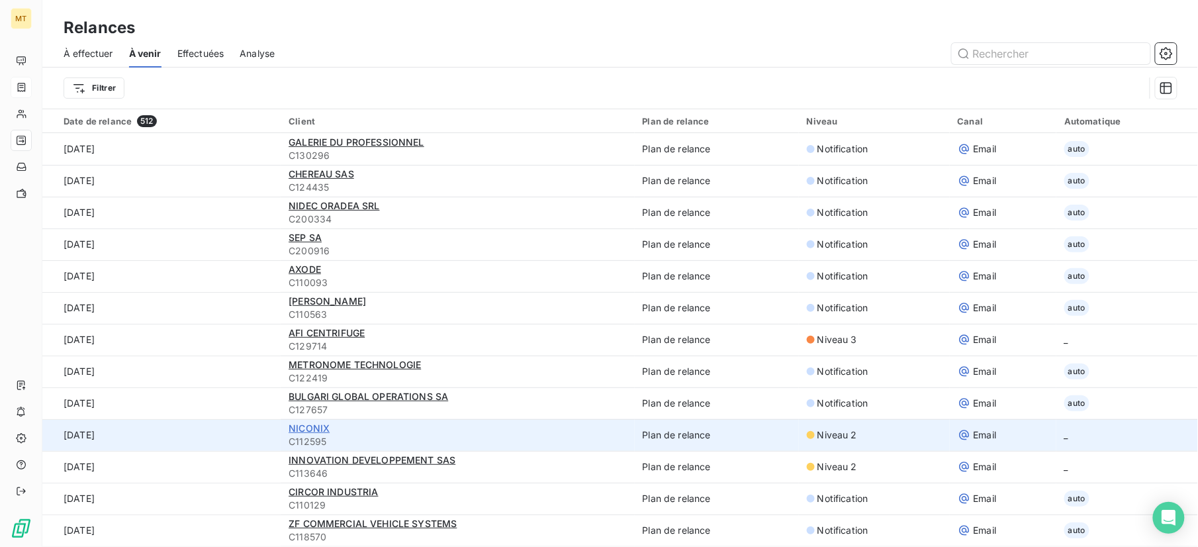
click at [308, 427] on span "NICONIX" at bounding box center [309, 427] width 41 height 11
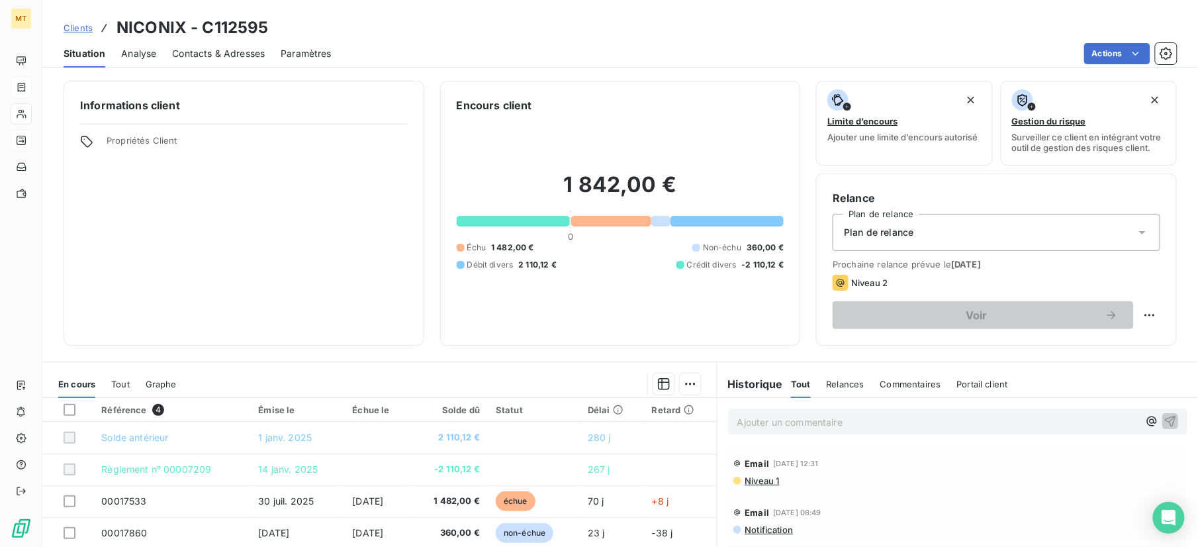
scroll to position [146, 0]
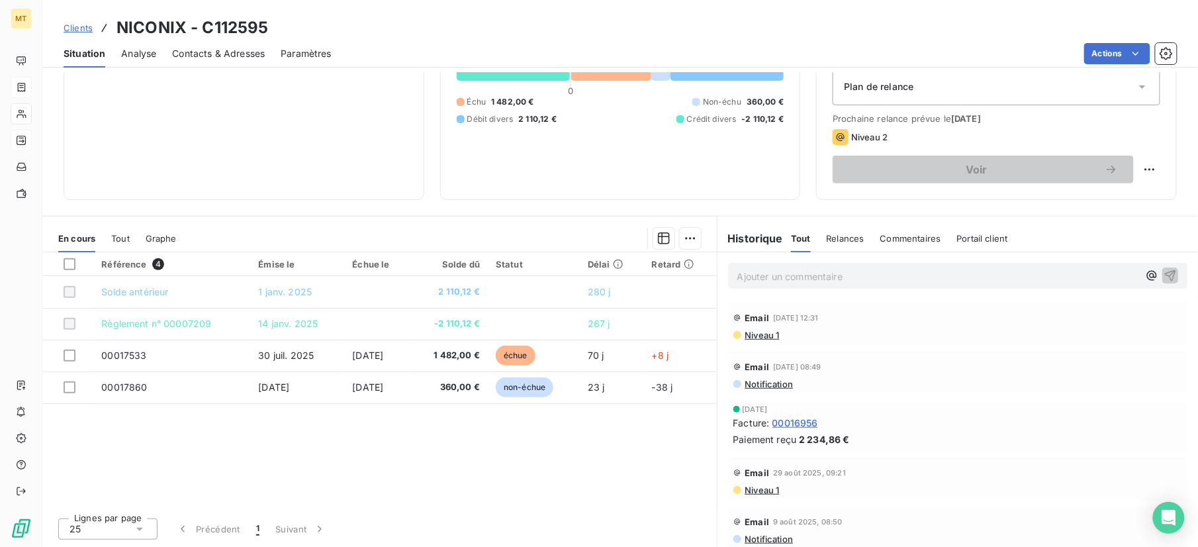
click at [754, 337] on span "Niveau 1" at bounding box center [762, 335] width 36 height 11
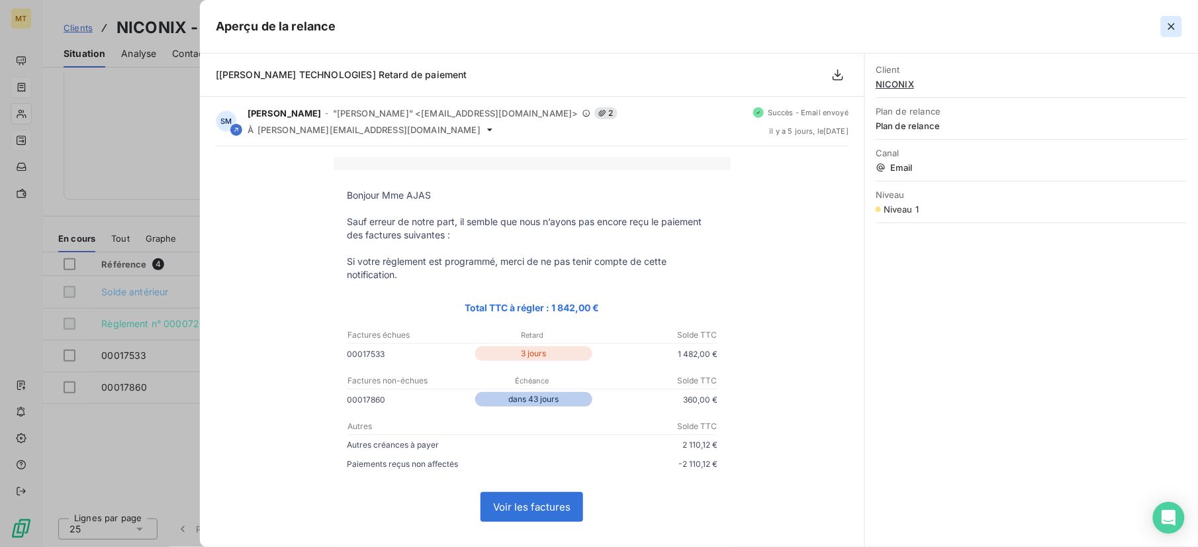
click at [1171, 24] on icon "button" at bounding box center [1171, 26] width 13 height 13
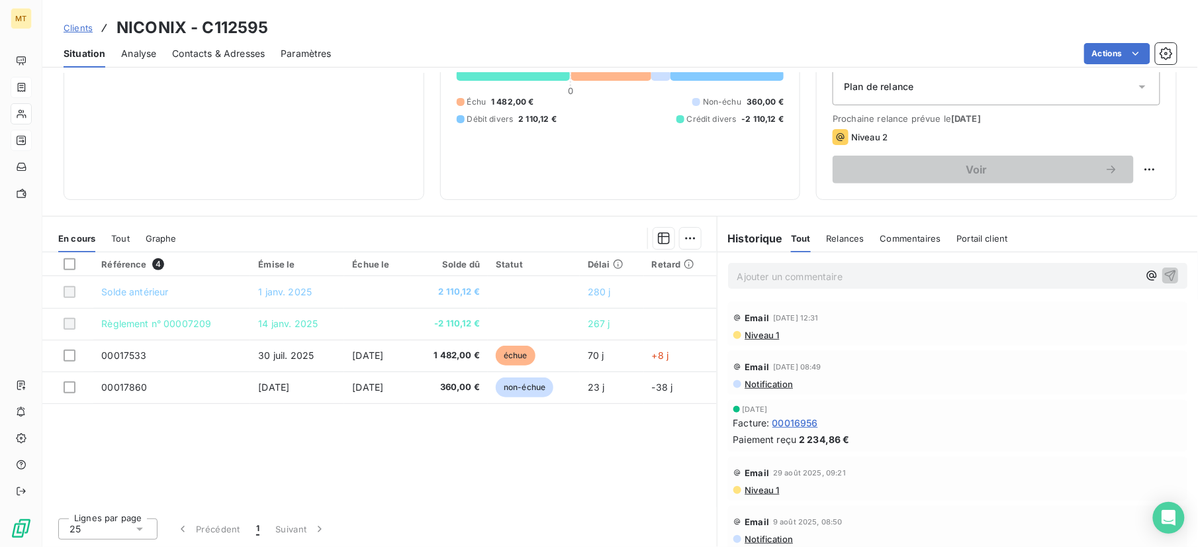
click at [226, 49] on span "Contacts & Adresses" at bounding box center [218, 53] width 93 height 13
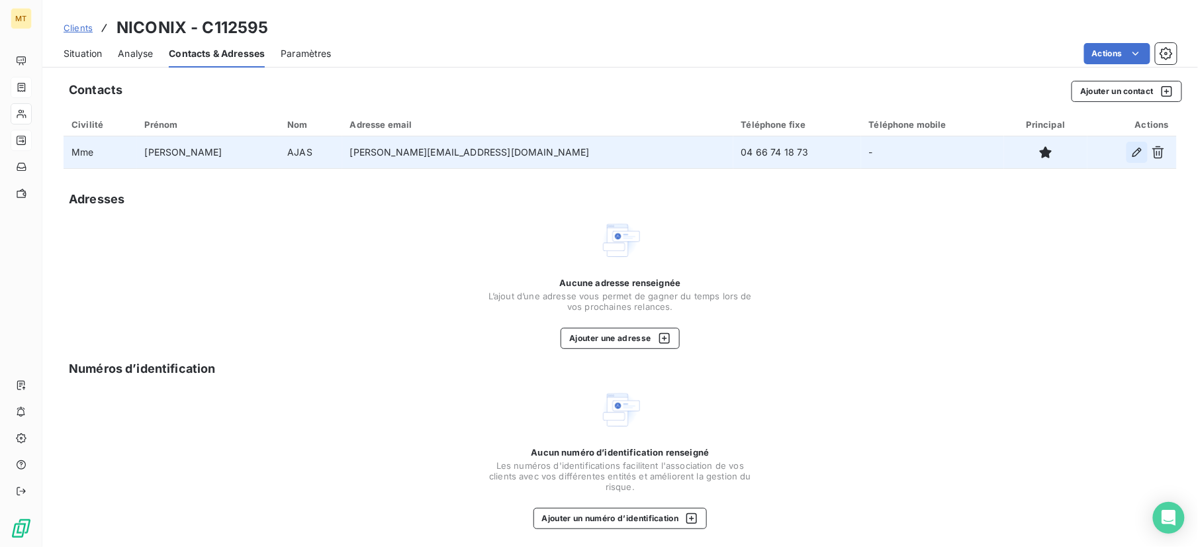
click at [1133, 151] on icon "button" at bounding box center [1137, 152] width 9 height 9
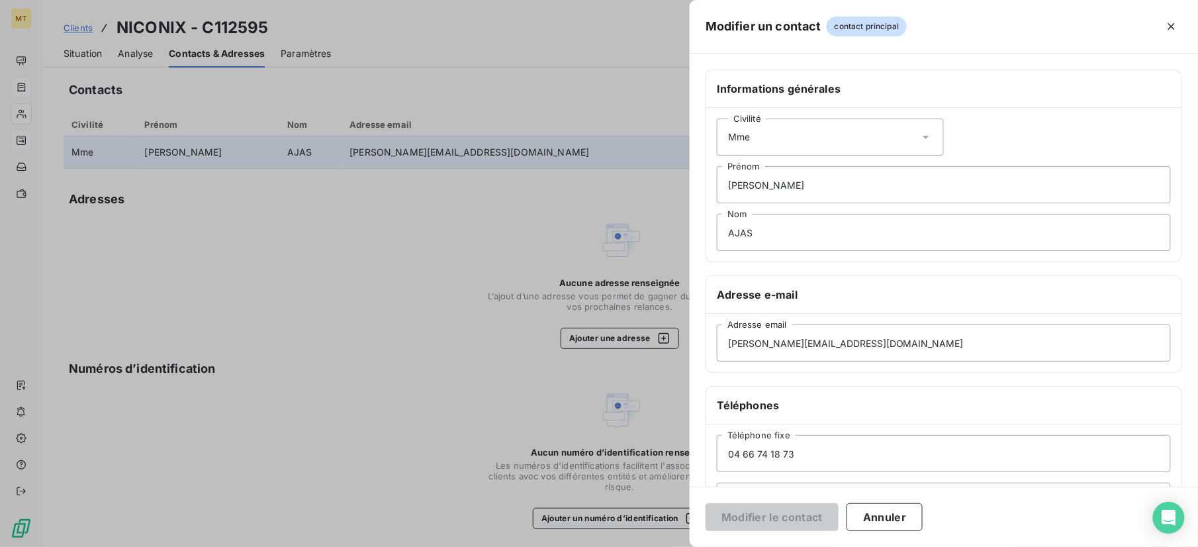
click at [819, 148] on div "Civilité Mme" at bounding box center [830, 137] width 227 height 37
drag, startPoint x: 1008, startPoint y: 160, endPoint x: 859, endPoint y: 204, distance: 155.4
click at [1004, 159] on div "Civilité Mme Madame Monsieur [PERSON_NAME] Prénom AJAS Nom" at bounding box center [943, 185] width 475 height 154
drag, startPoint x: 859, startPoint y: 189, endPoint x: 622, endPoint y: 196, distance: 237.2
click at [622, 546] on div "Modifier un contact contact principal Informations générales Civilité Mme [PERS…" at bounding box center [599, 547] width 1198 height 0
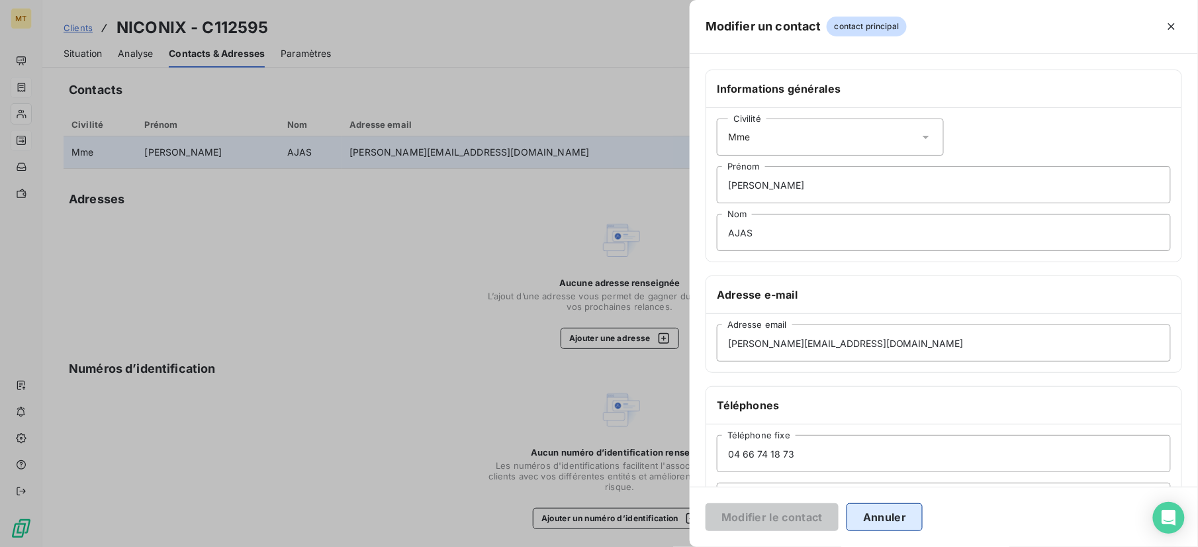
click at [882, 518] on button "Annuler" at bounding box center [885, 517] width 76 height 28
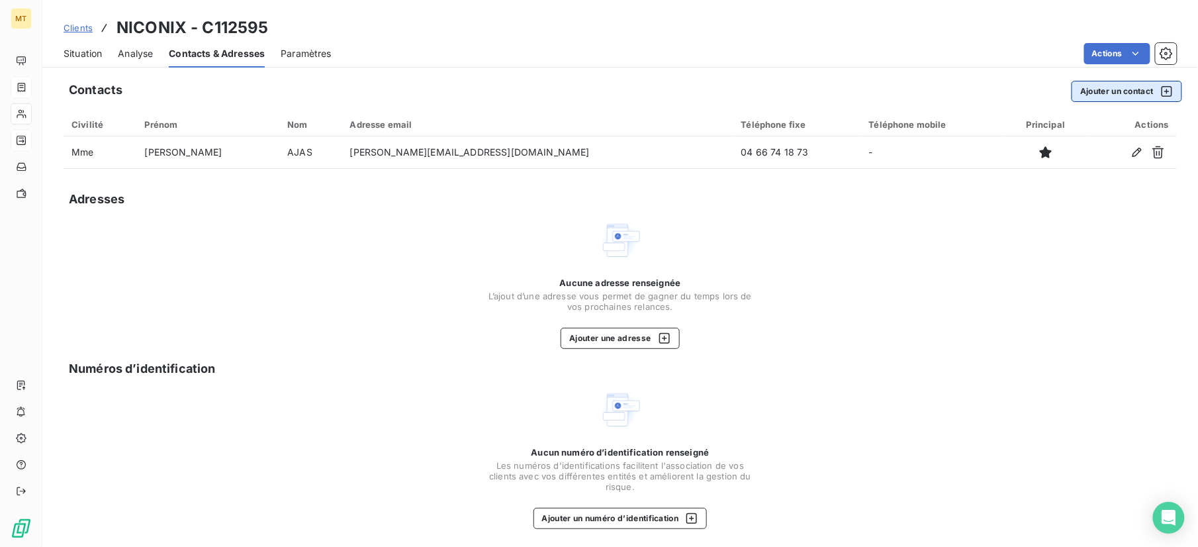
click at [1115, 90] on button "Ajouter un contact" at bounding box center [1127, 91] width 111 height 21
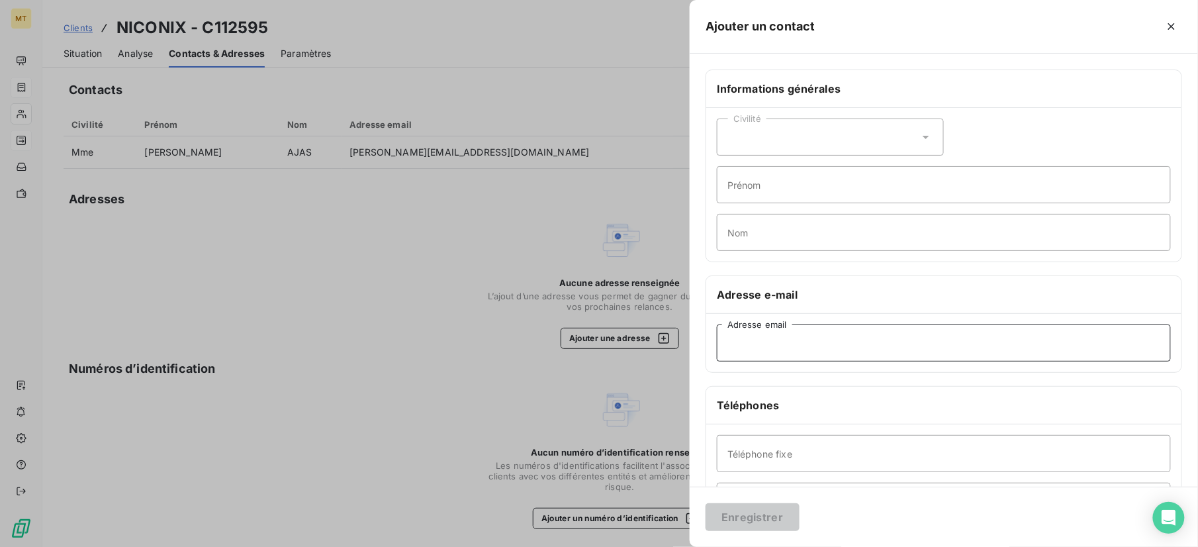
click at [788, 345] on input "Adresse email" at bounding box center [944, 342] width 454 height 37
paste input "[EMAIL_ADDRESS][DOMAIN_NAME]"
type input "[EMAIL_ADDRESS][DOMAIN_NAME]"
click at [763, 514] on button "Enregistrer" at bounding box center [753, 517] width 94 height 28
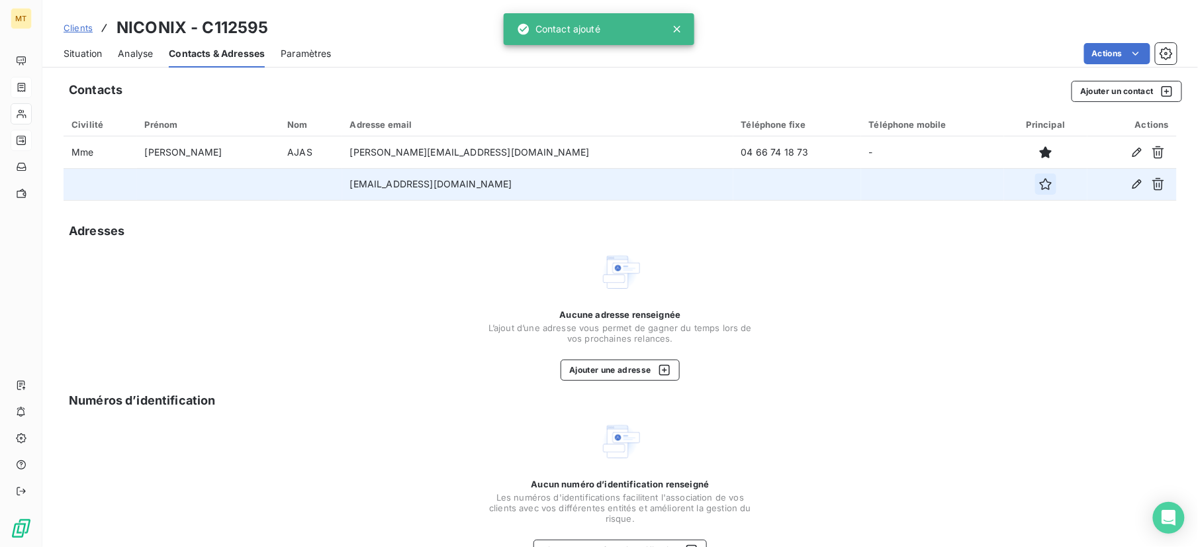
click at [1040, 181] on icon "button" at bounding box center [1046, 183] width 13 height 13
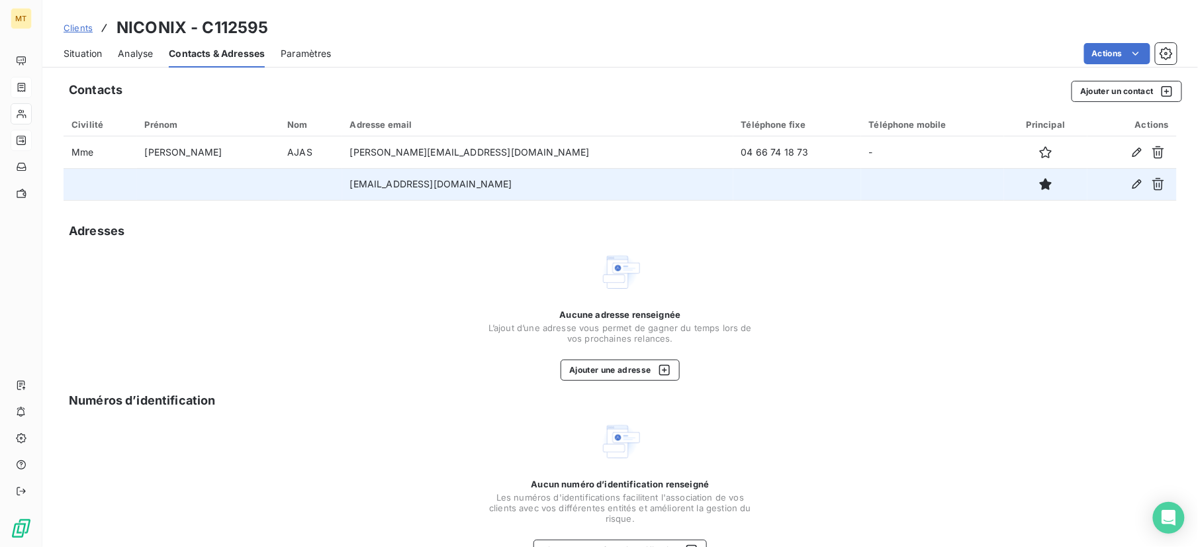
click at [82, 47] on span "Situation" at bounding box center [83, 53] width 38 height 13
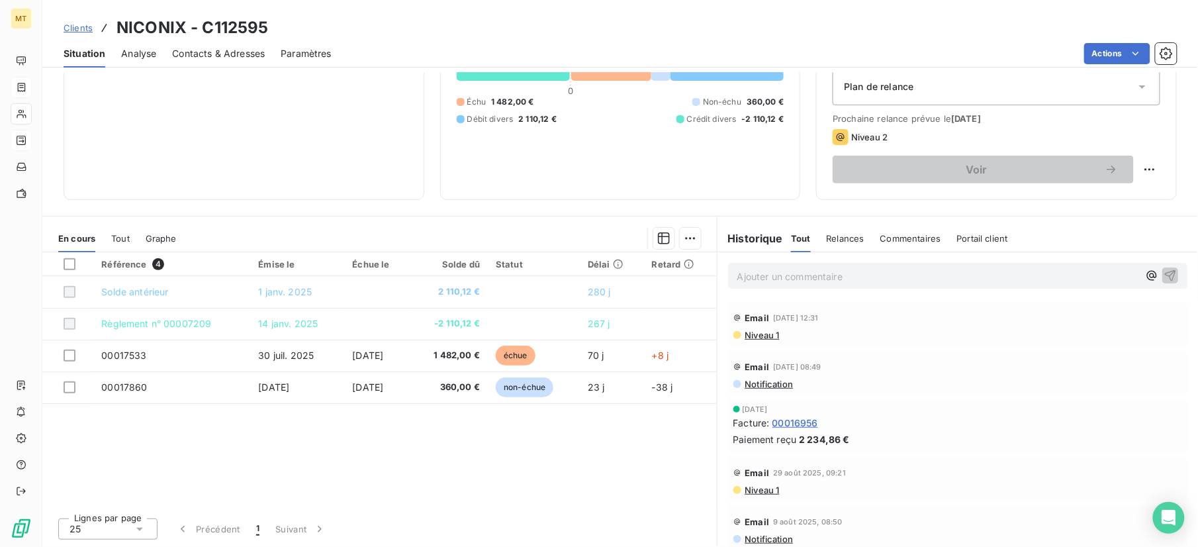
click at [761, 335] on span "Niveau 1" at bounding box center [762, 335] width 36 height 11
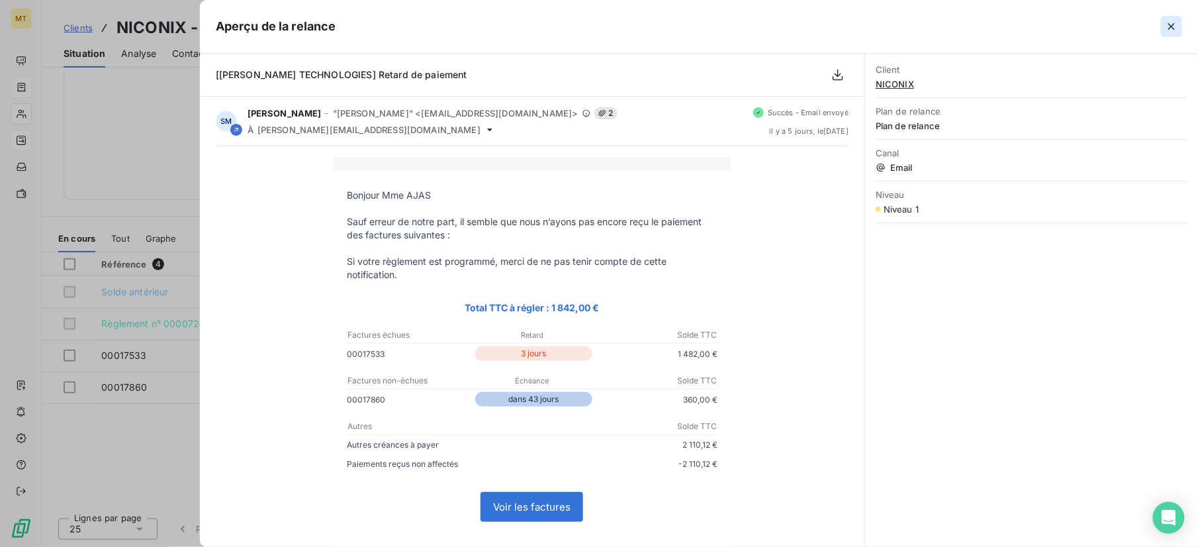
click at [1175, 29] on icon "button" at bounding box center [1172, 26] width 7 height 7
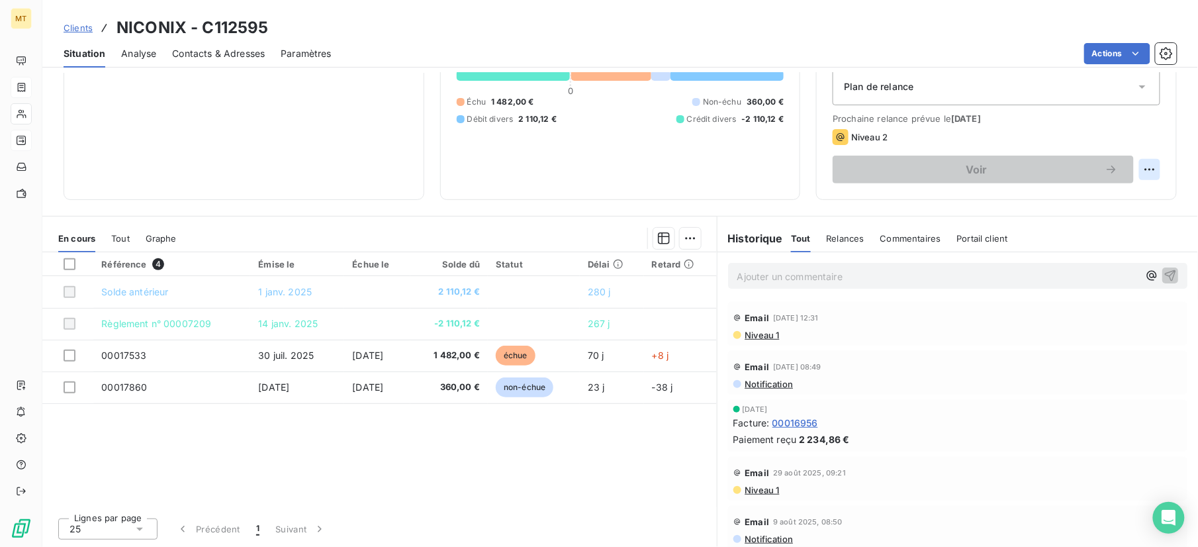
click at [1140, 162] on html "MT Clients NICONIX - C112595 Situation Analyse Contacts & Adresses Paramètres A…" at bounding box center [599, 273] width 1198 height 547
click at [1098, 199] on div "Replanifier cette action" at bounding box center [1082, 198] width 119 height 21
select select "9"
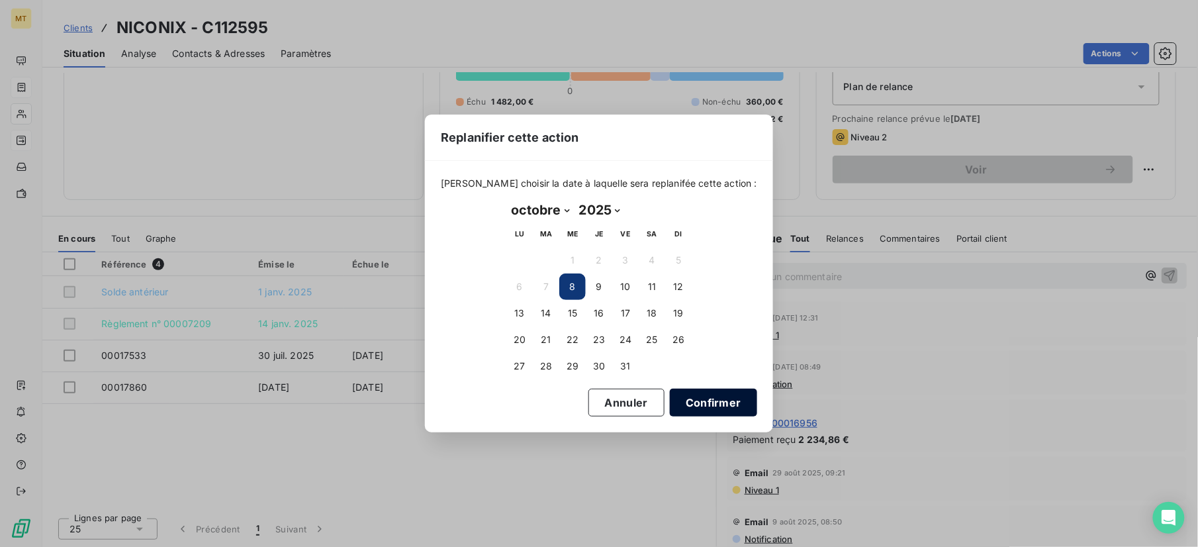
click at [718, 403] on button "Confirmer" at bounding box center [713, 403] width 87 height 28
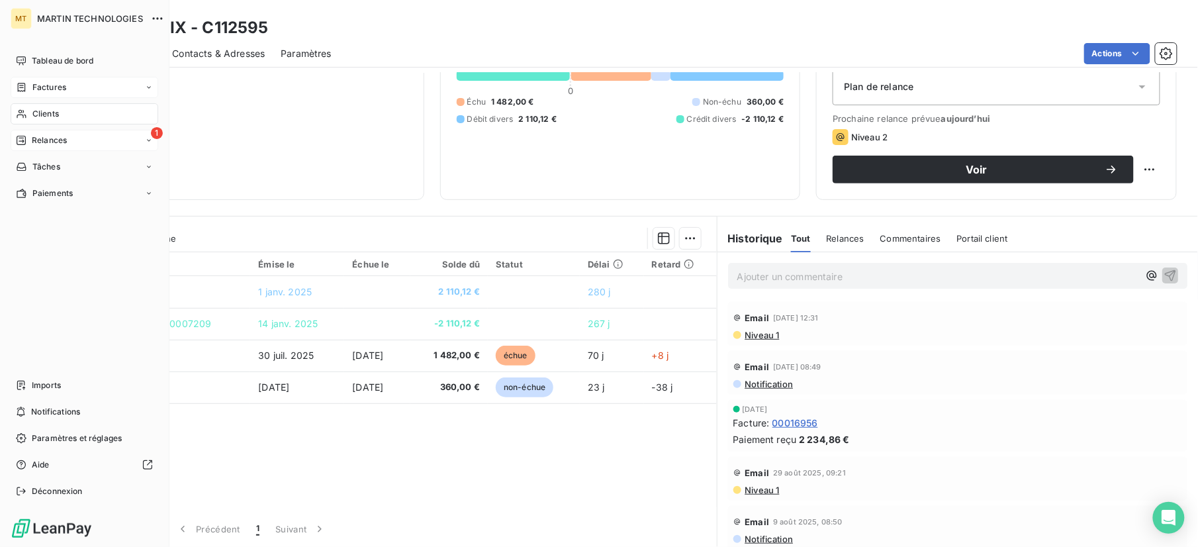
click at [51, 133] on div "1 Relances" at bounding box center [85, 140] width 148 height 21
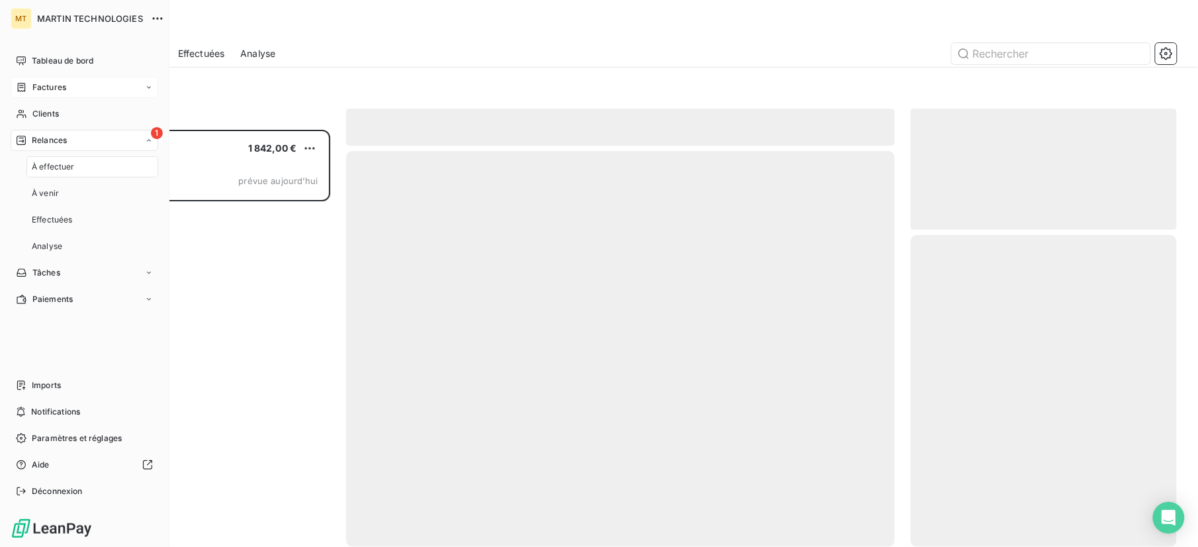
scroll to position [14, 14]
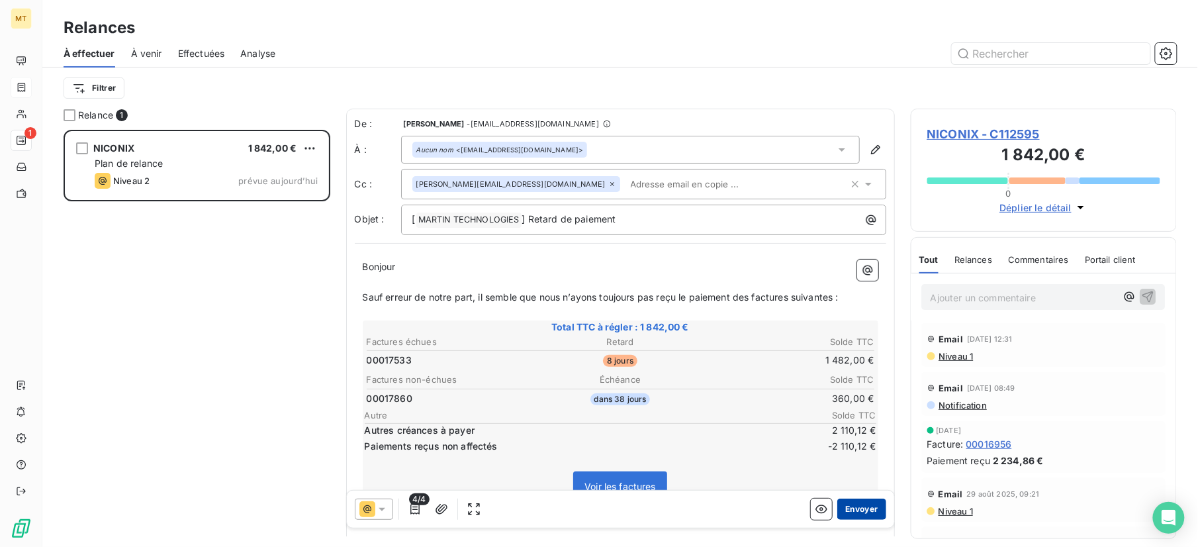
click at [867, 514] on button "Envoyer" at bounding box center [862, 509] width 48 height 21
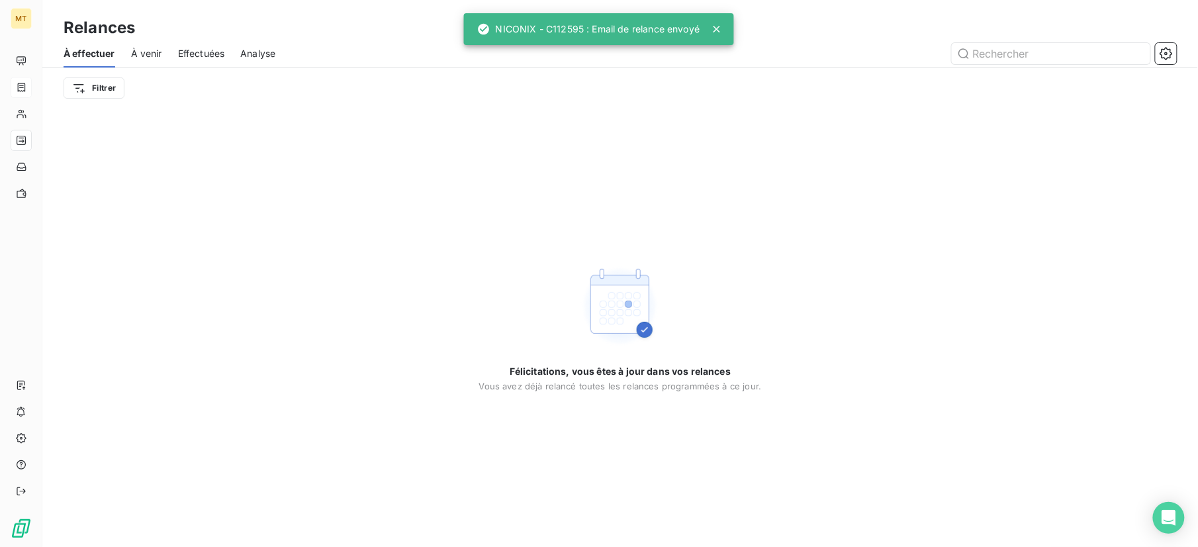
click at [141, 49] on span "À venir" at bounding box center [146, 53] width 31 height 13
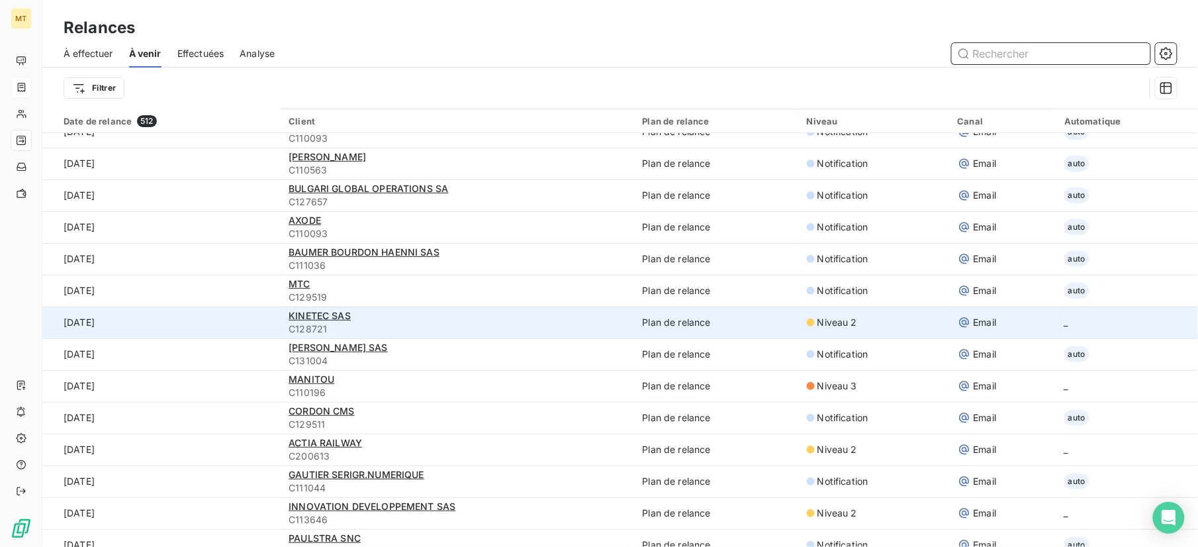
scroll to position [353, 0]
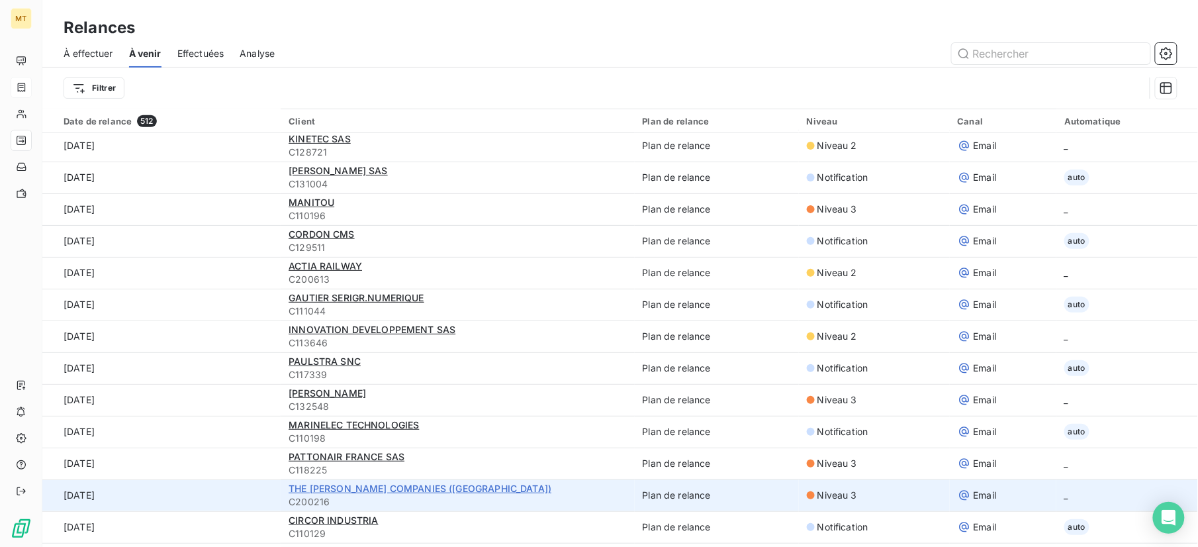
click at [351, 489] on span "THE [PERSON_NAME] COMPANIES ([GEOGRAPHIC_DATA])" at bounding box center [420, 488] width 263 height 11
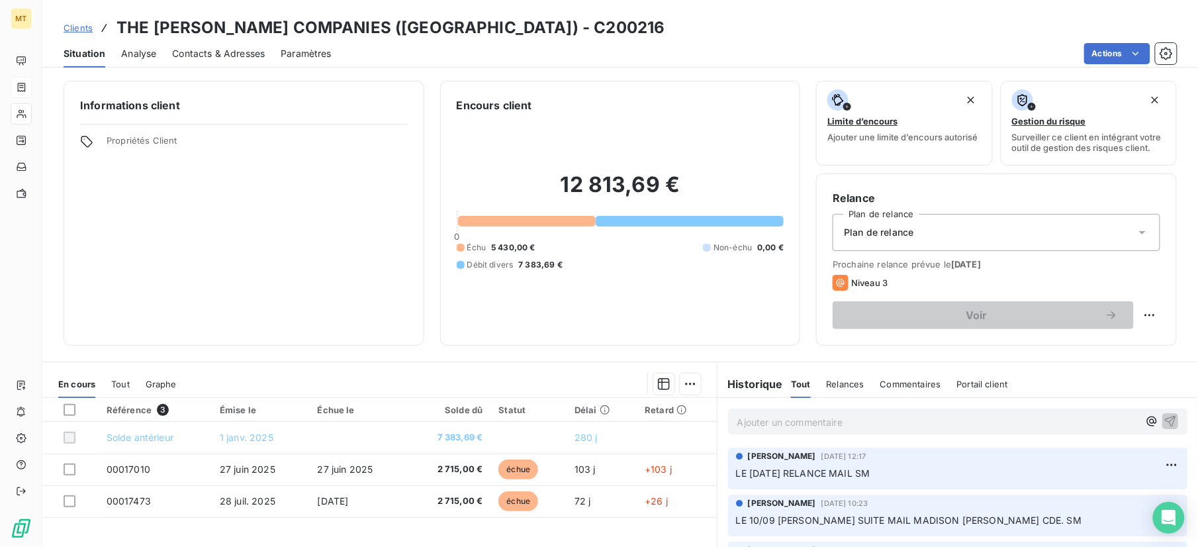
click at [213, 60] on div "Contacts & Adresses" at bounding box center [218, 54] width 93 height 28
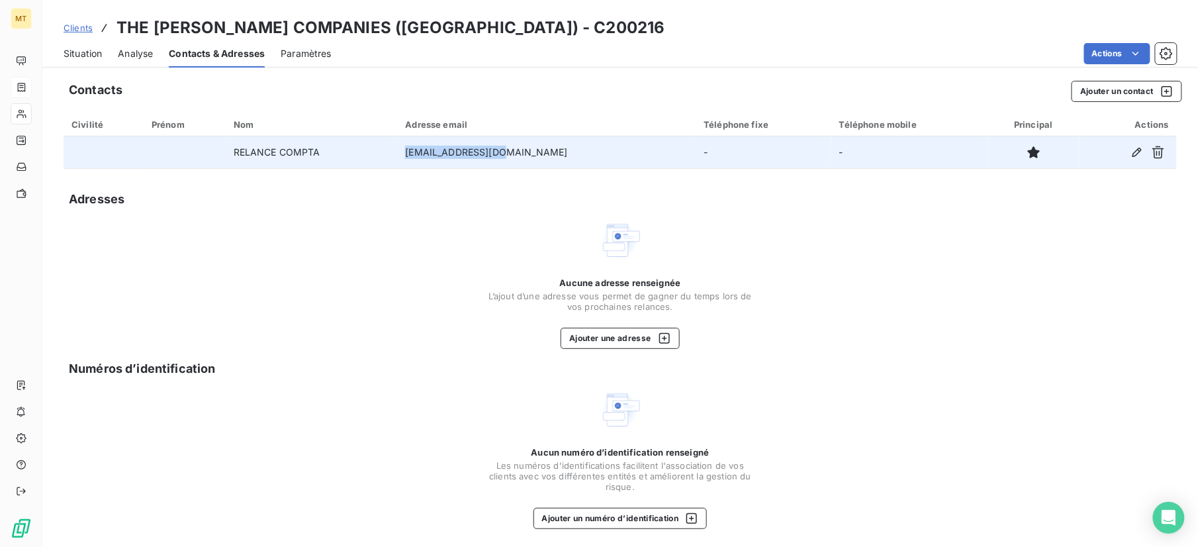
drag, startPoint x: 543, startPoint y: 150, endPoint x: 424, endPoint y: 166, distance: 119.6
click at [424, 166] on tr "RELANCE COMPTA [EMAIL_ADDRESS][DOMAIN_NAME] - -" at bounding box center [621, 152] width 1114 height 32
copy tr "[EMAIL_ADDRESS][DOMAIN_NAME]"
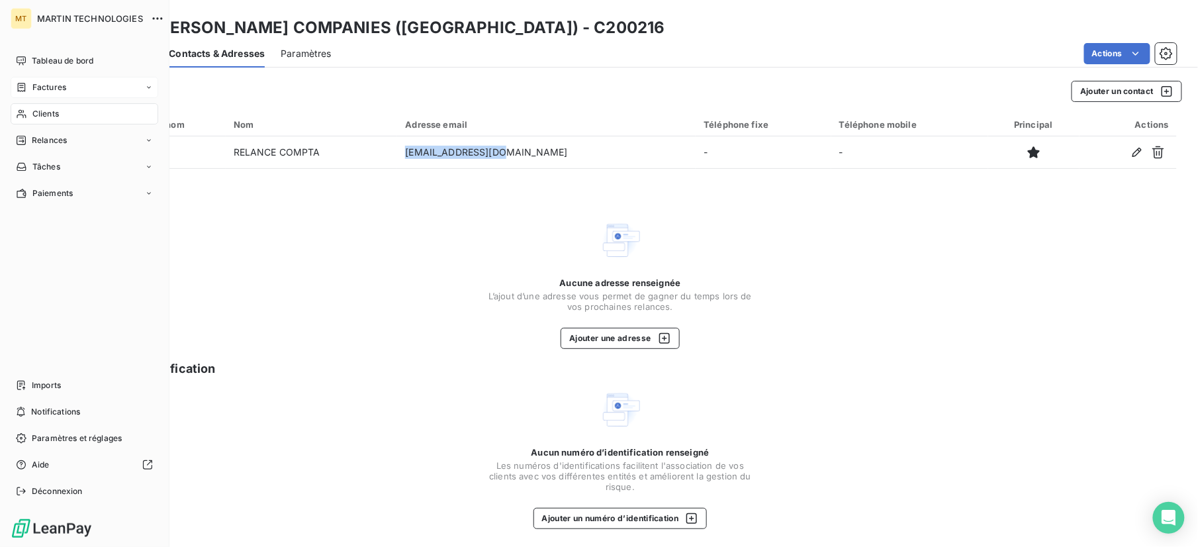
click at [58, 96] on div "Factures" at bounding box center [85, 87] width 148 height 21
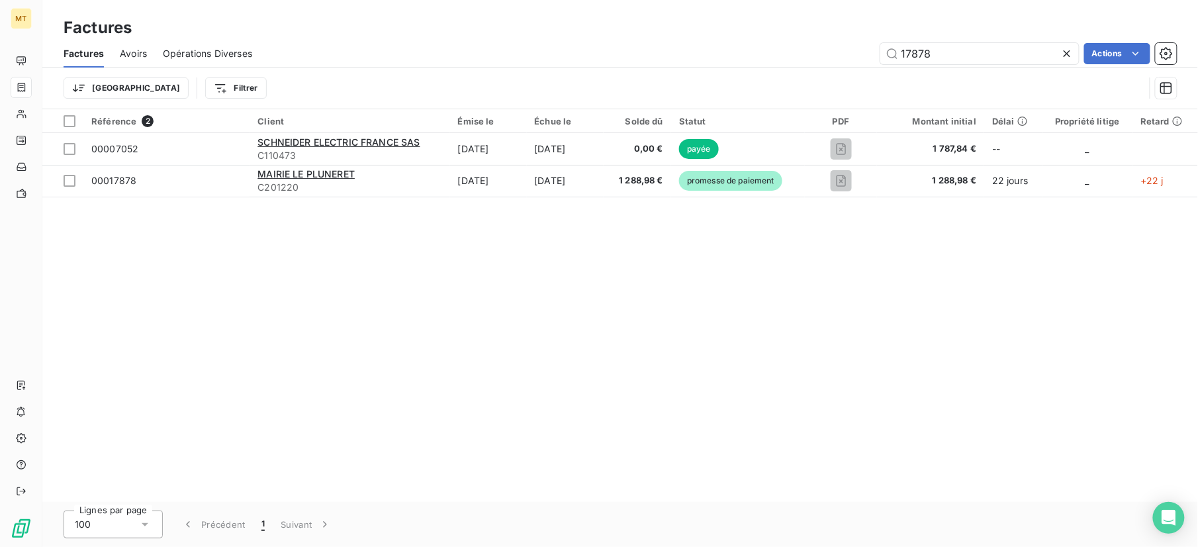
click at [1065, 53] on icon at bounding box center [1067, 53] width 13 height 13
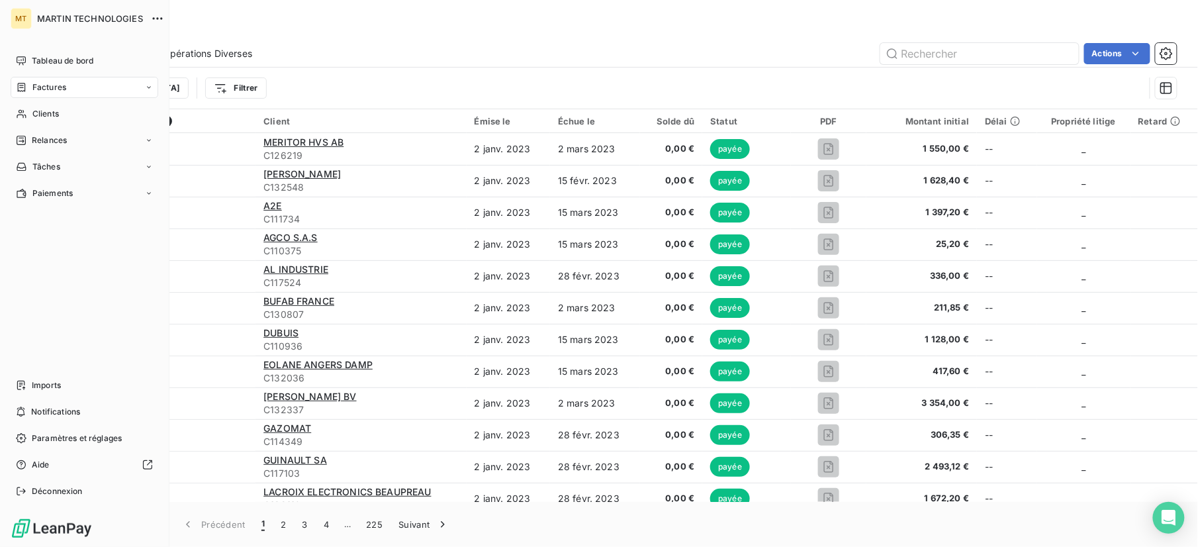
click at [41, 138] on span "Relances" at bounding box center [49, 140] width 35 height 12
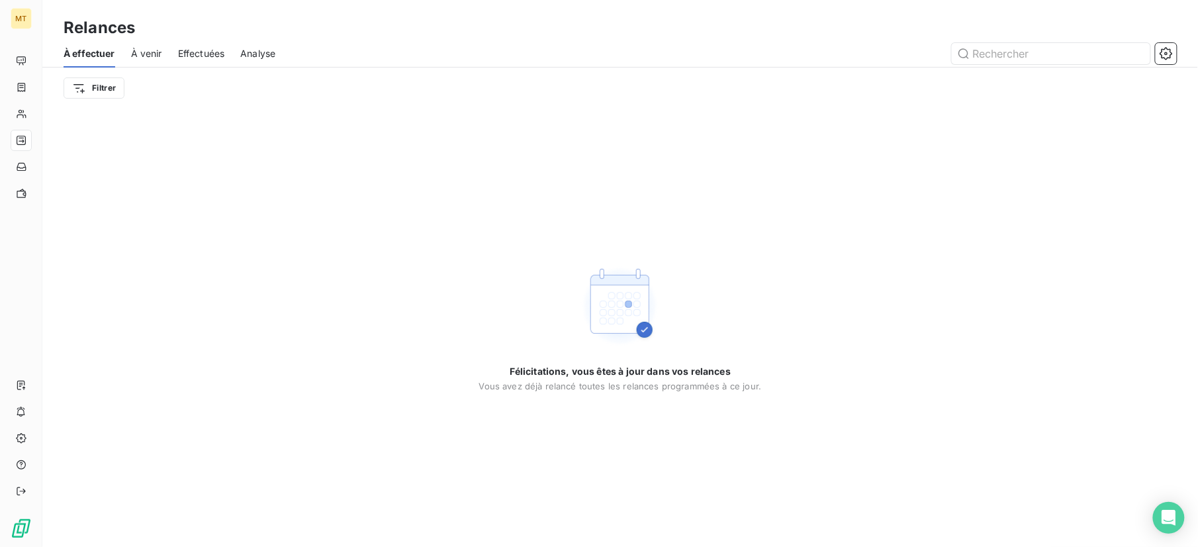
click at [154, 49] on span "À venir" at bounding box center [146, 53] width 31 height 13
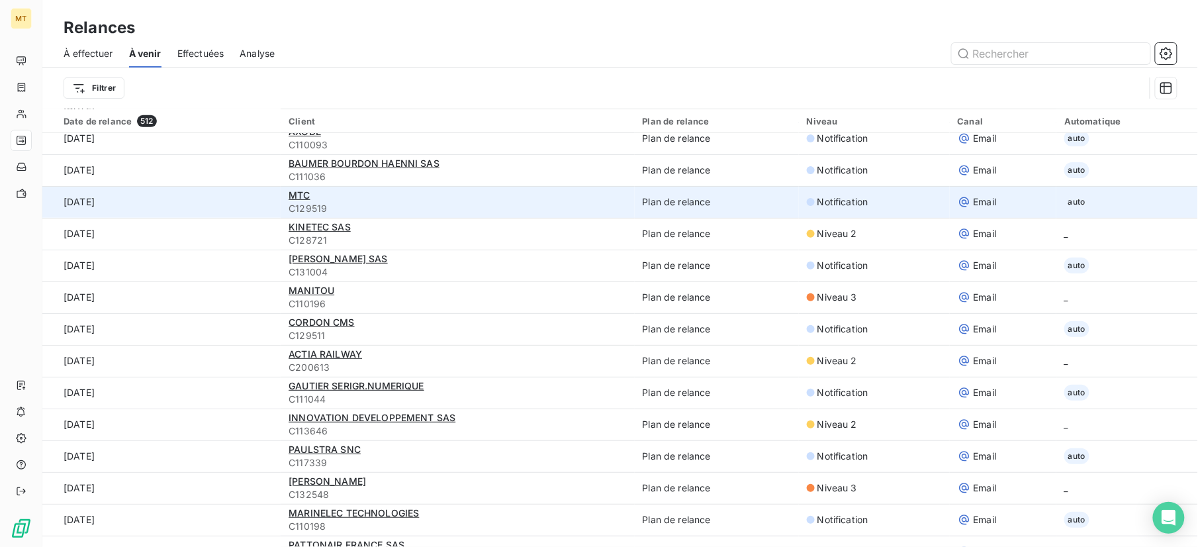
scroll to position [618, 0]
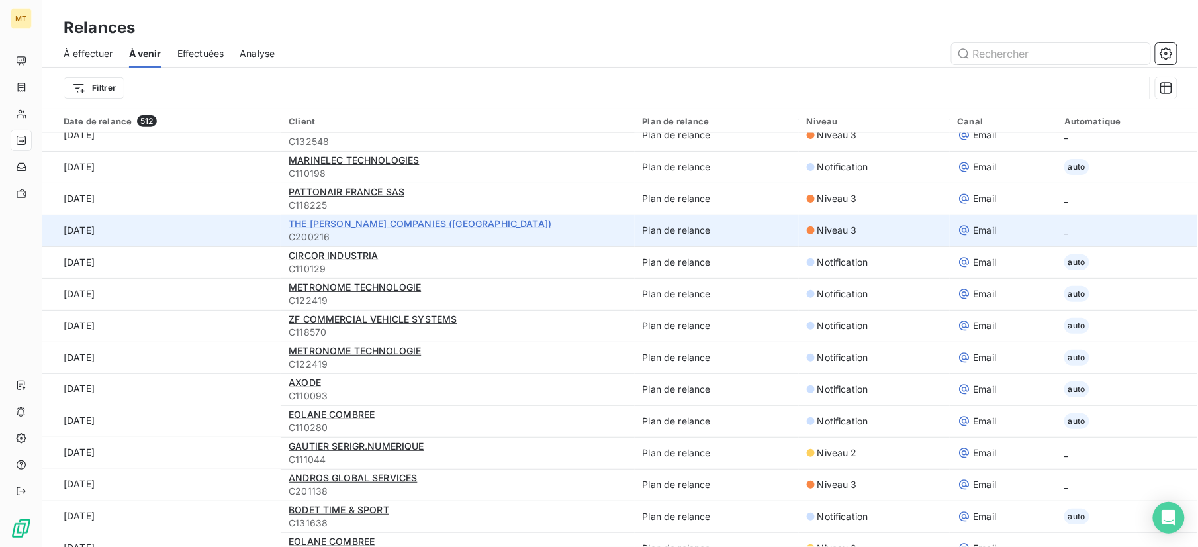
click at [433, 220] on span "THE [PERSON_NAME] COMPANIES ([GEOGRAPHIC_DATA])" at bounding box center [420, 223] width 263 height 11
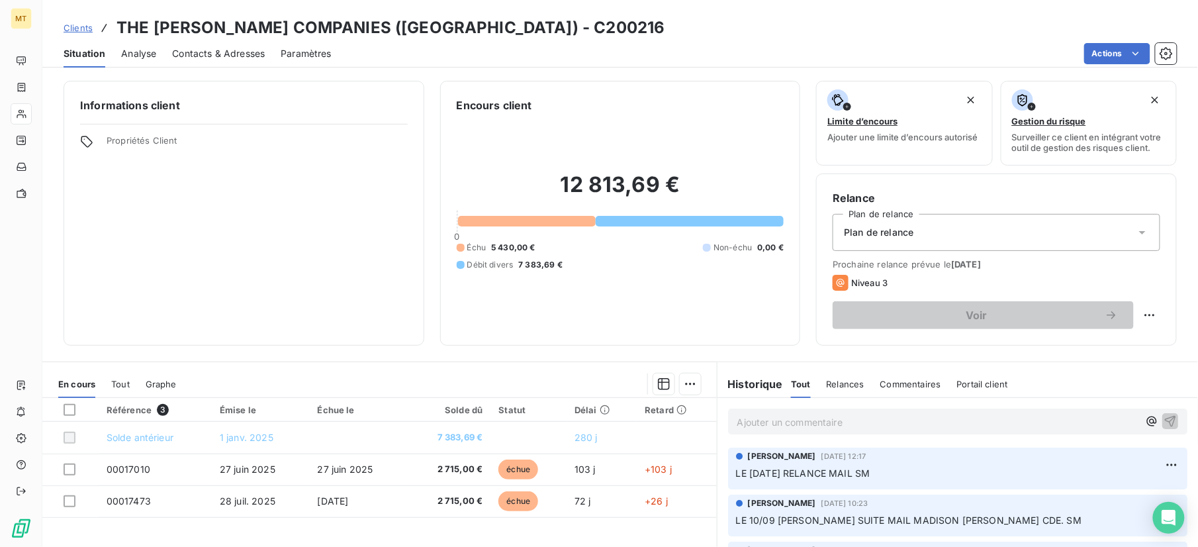
click at [777, 433] on div "Ajouter un commentaire ﻿" at bounding box center [958, 422] width 460 height 26
click at [788, 422] on p "Ajouter un commentaire ﻿" at bounding box center [939, 422] width 402 height 17
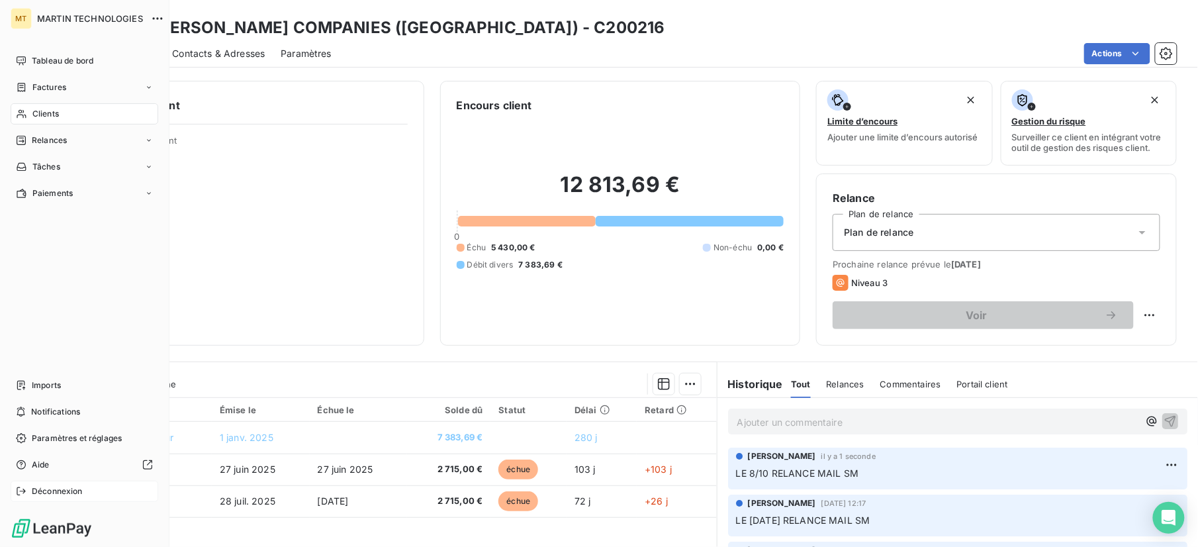
click at [32, 491] on span "Déconnexion" at bounding box center [57, 491] width 51 height 12
